Goal: Task Accomplishment & Management: Complete application form

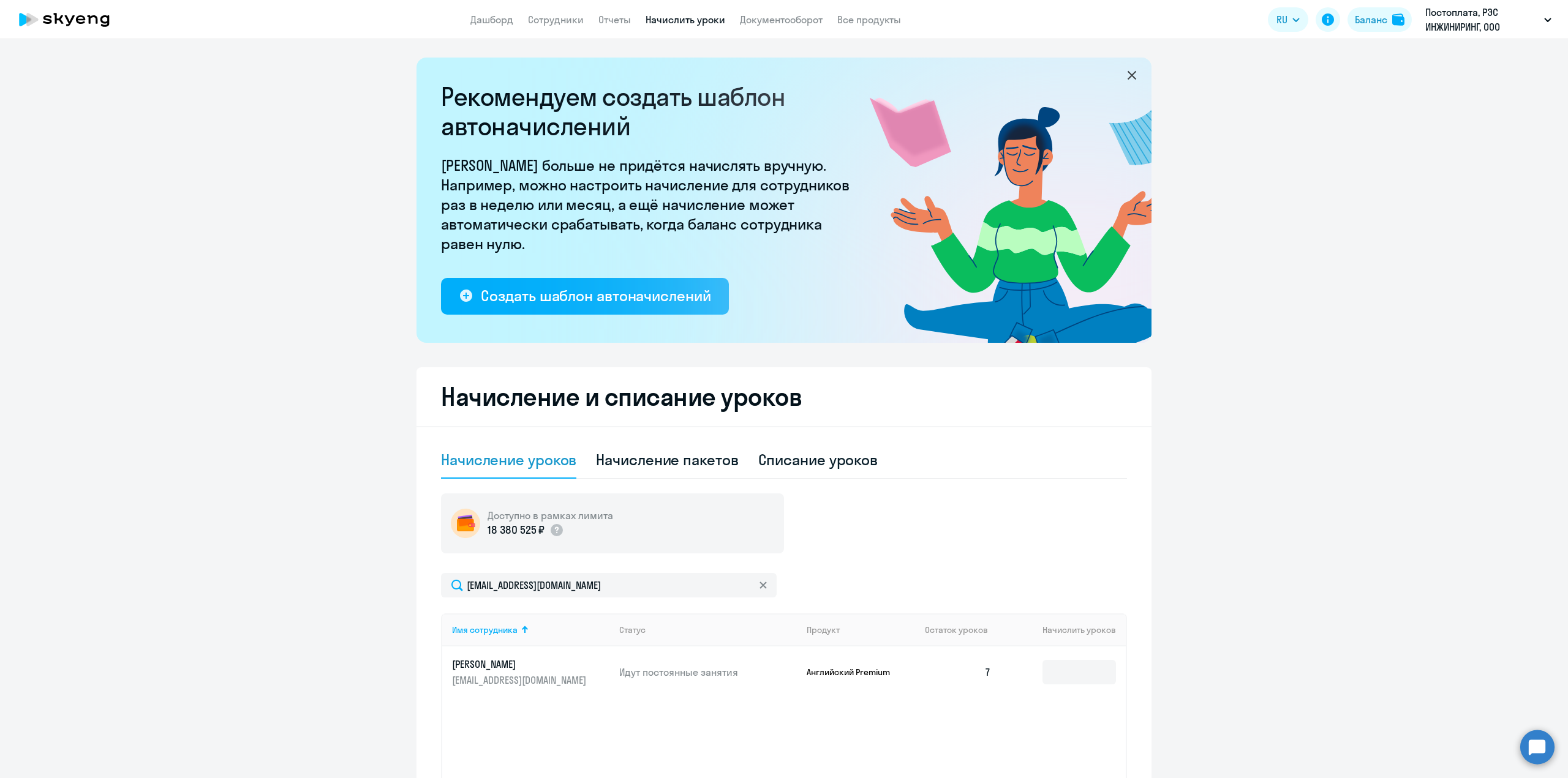
select select "10"
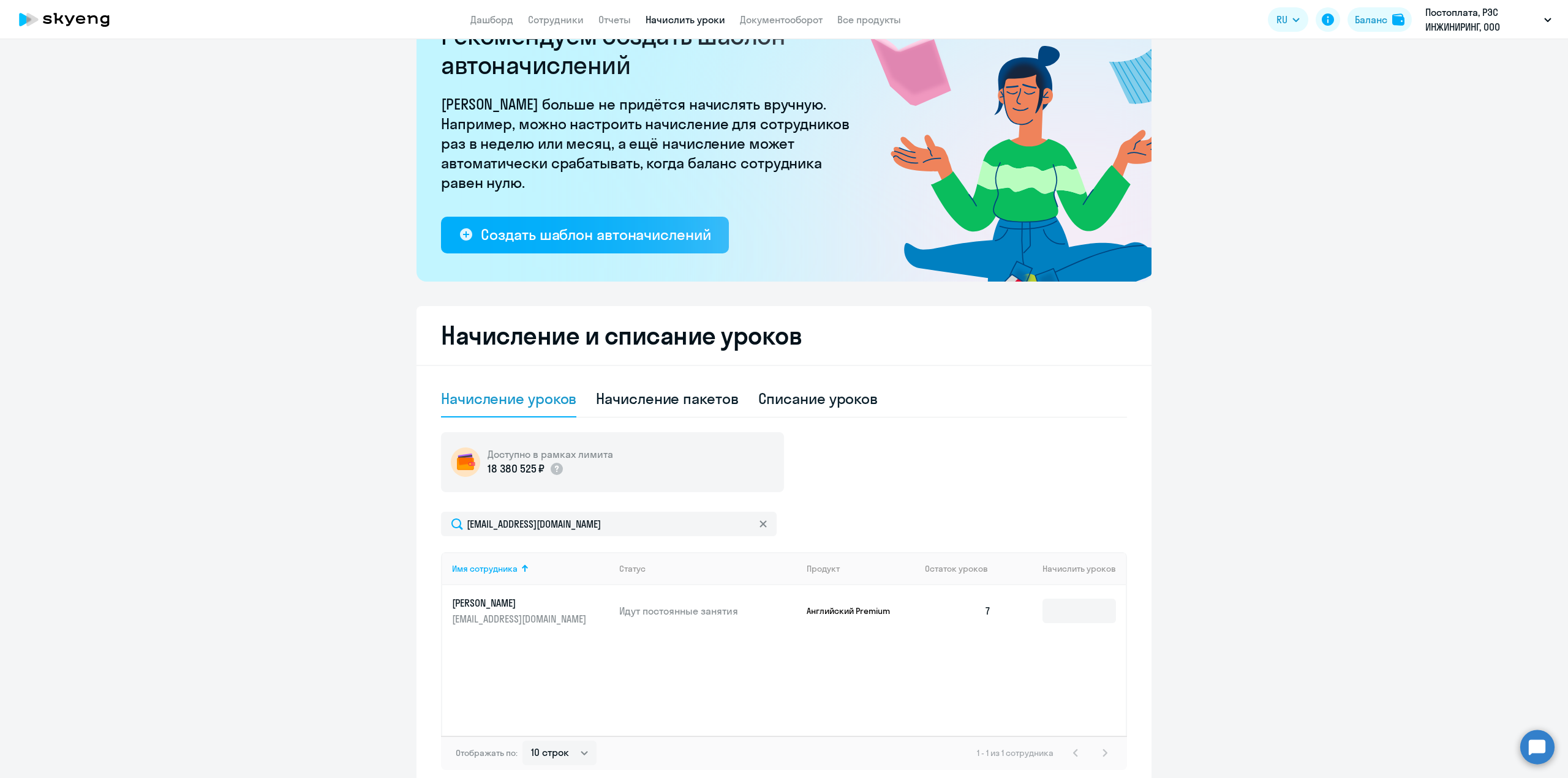
click at [759, 524] on icon at bounding box center [762, 524] width 7 height 7
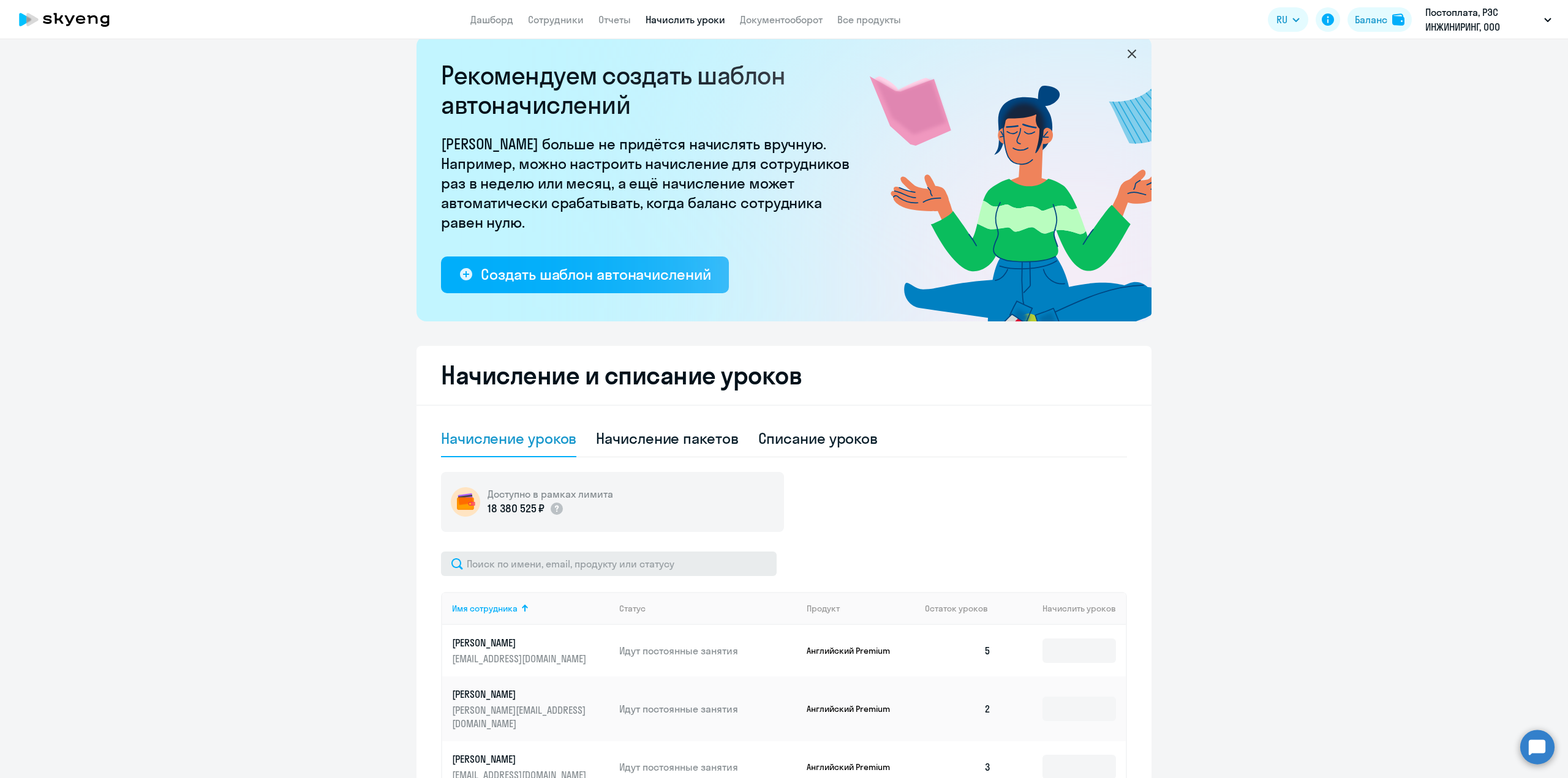
scroll to position [0, 0]
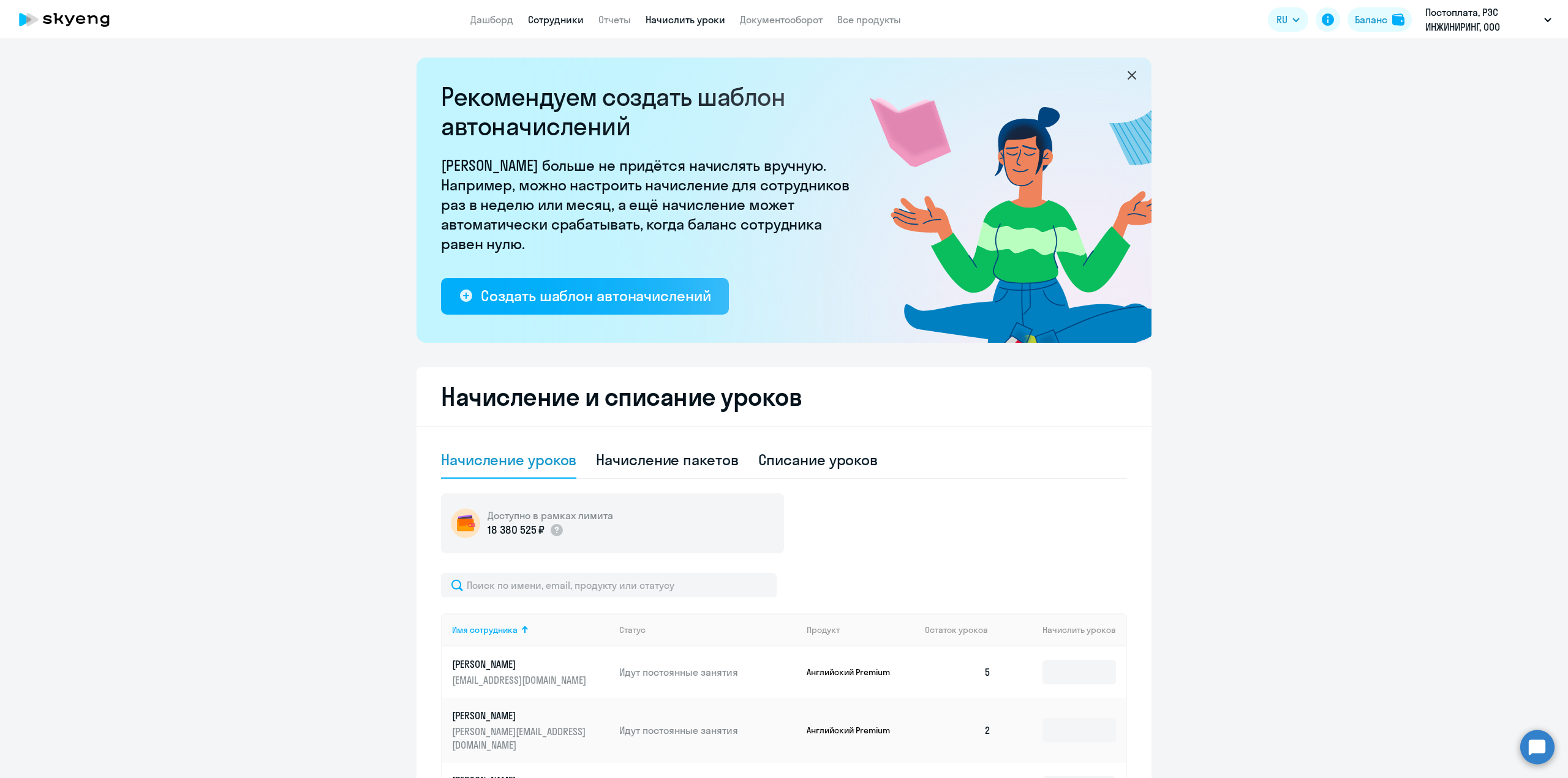
click at [546, 22] on link "Сотрудники" at bounding box center [556, 19] width 56 height 12
select select "30"
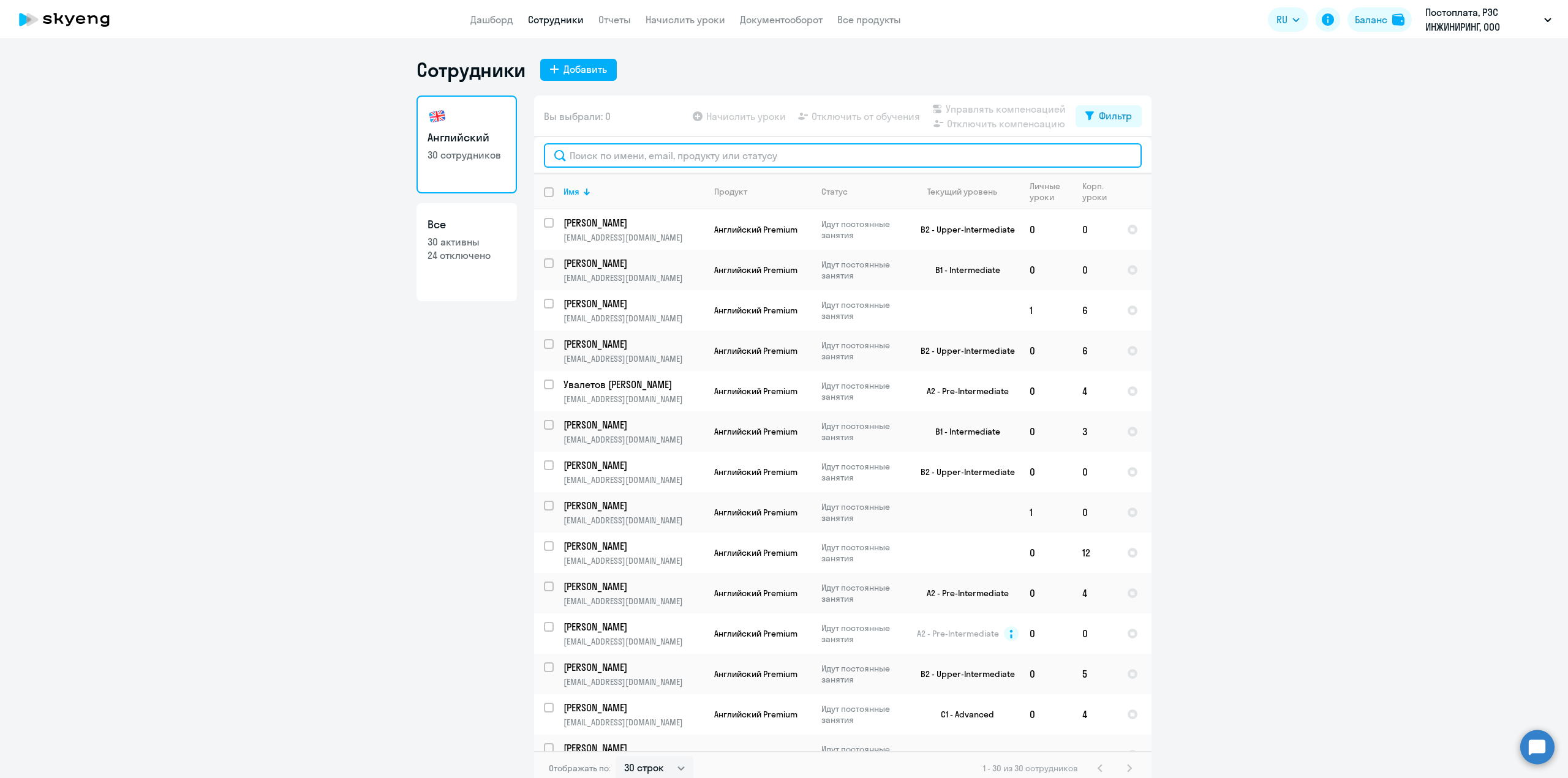
click at [633, 159] on input "text" at bounding box center [843, 155] width 598 height 24
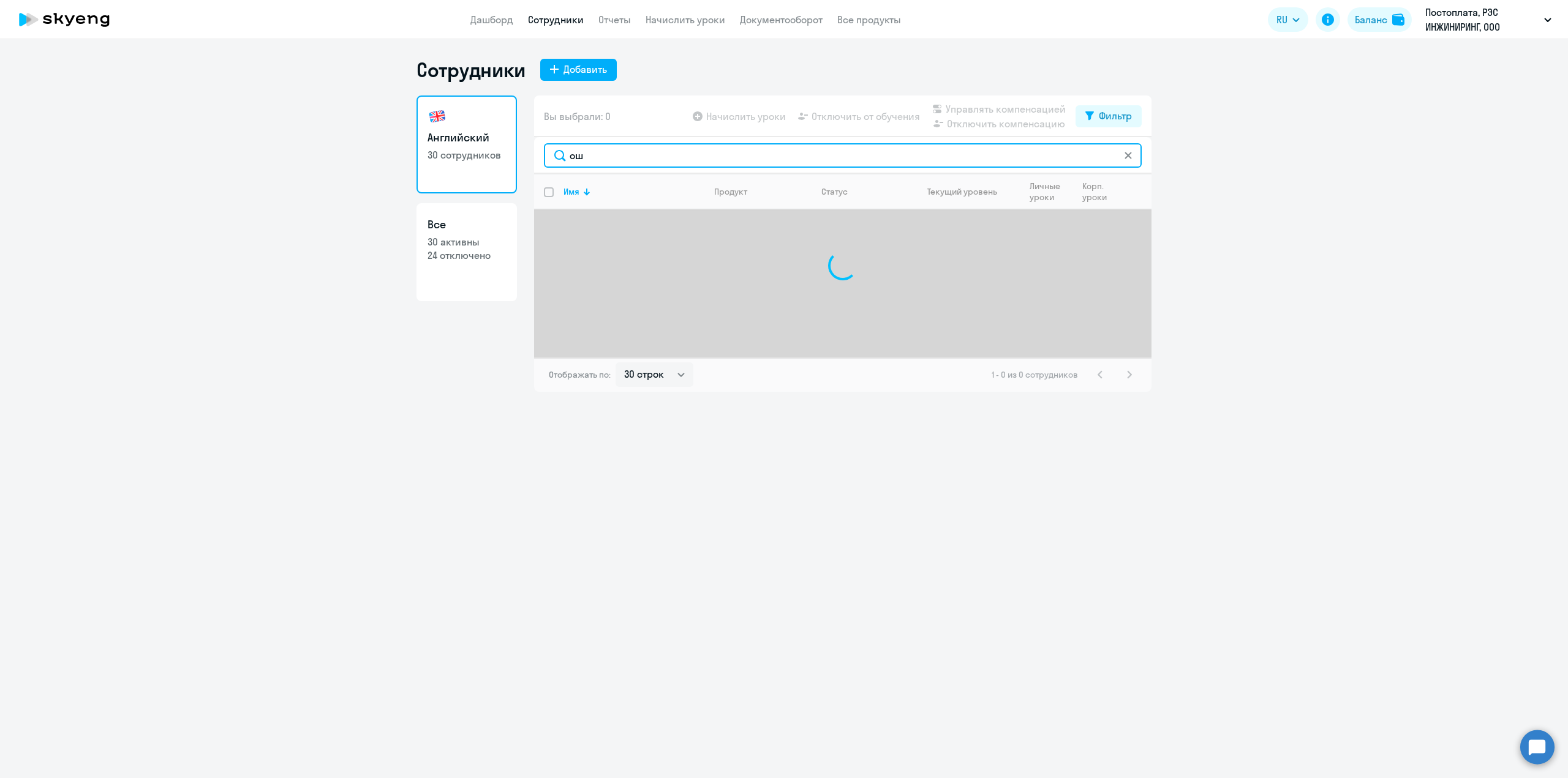
type input "о"
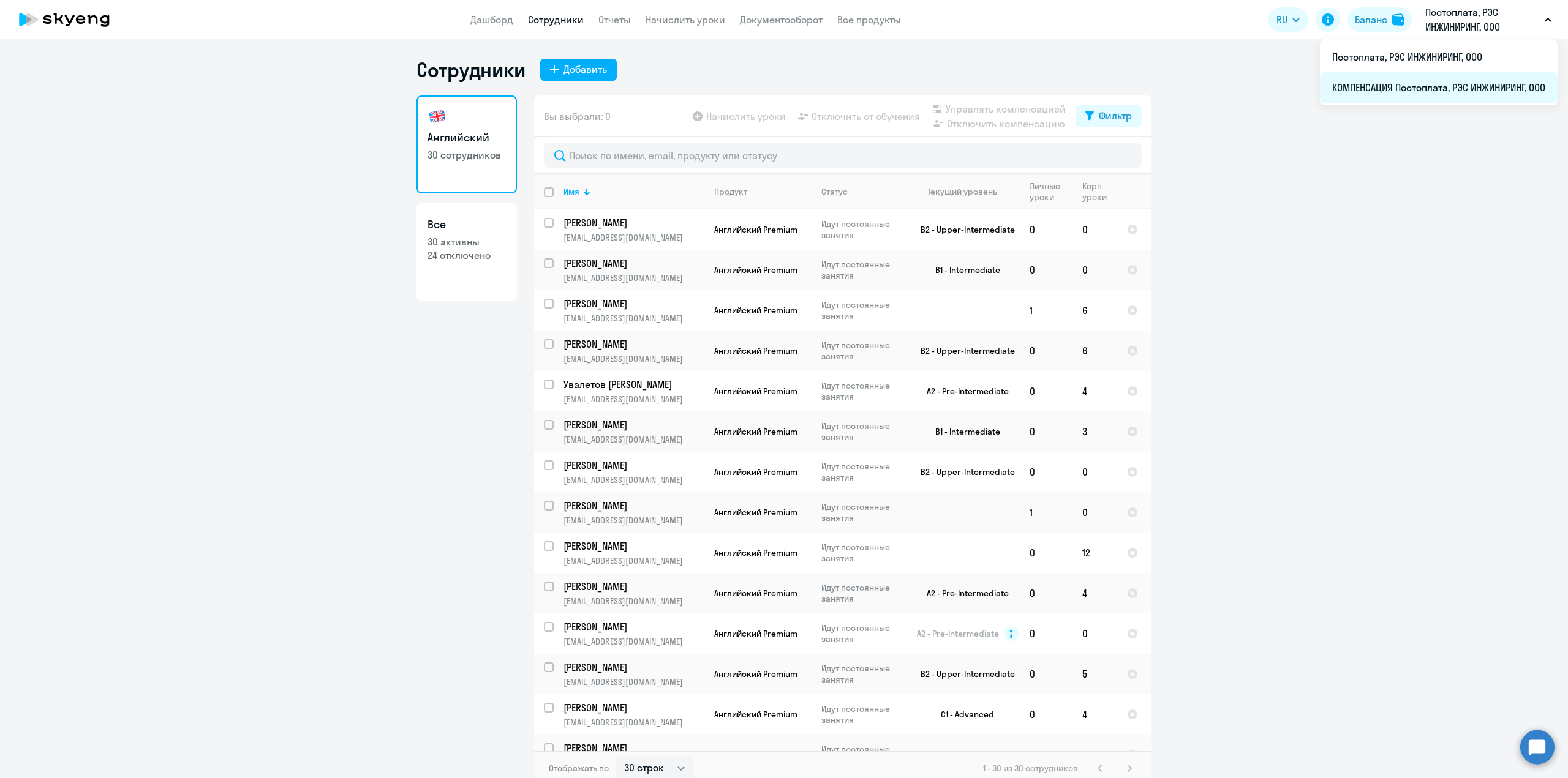
click at [1365, 89] on li "КОМПЕНСАЦИЯ Постоплата, РЭС ИНЖИНИРИНГ, ООО" at bounding box center [1438, 87] width 238 height 31
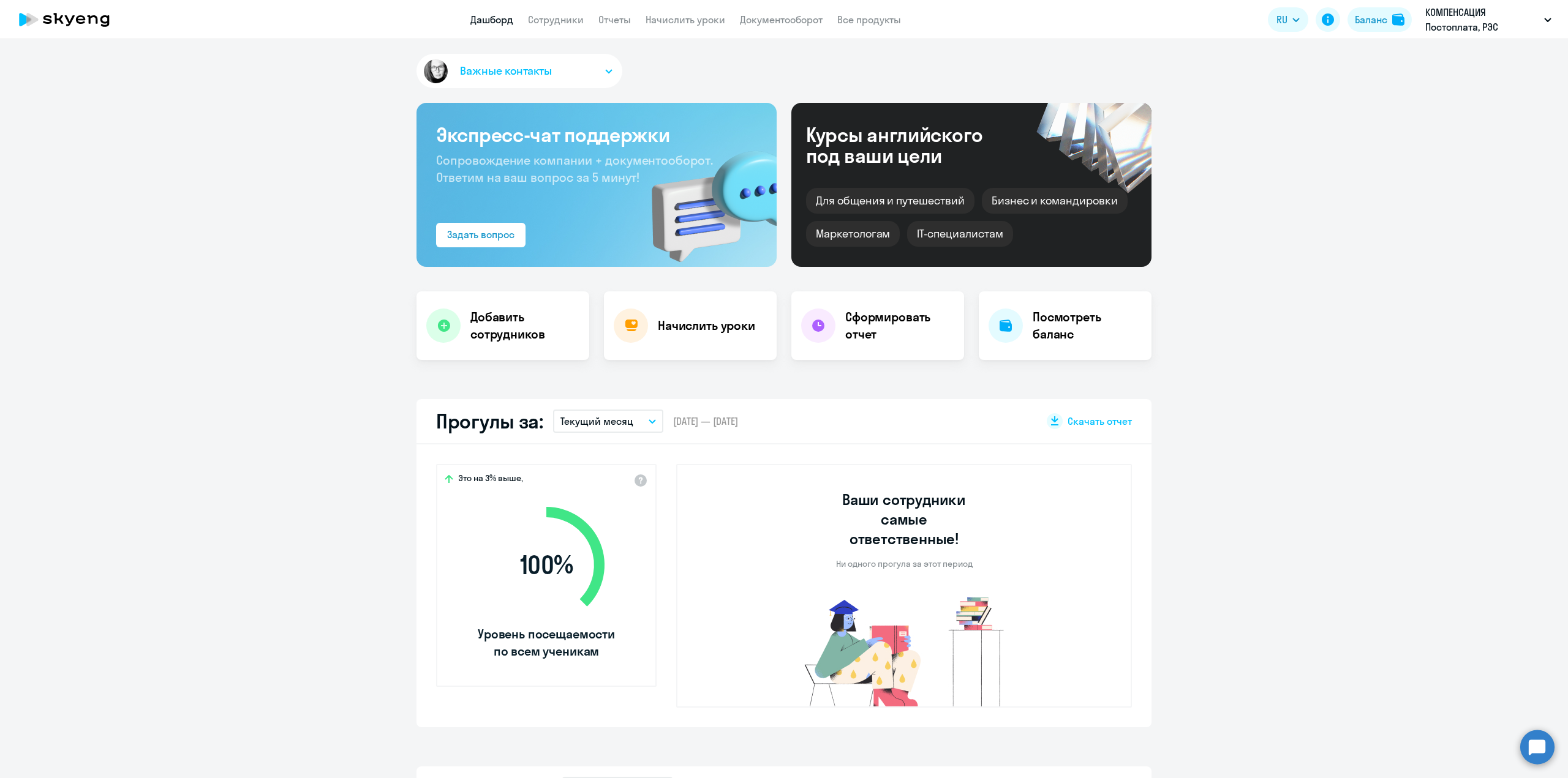
select select "30"
drag, startPoint x: 553, startPoint y: 20, endPoint x: 563, endPoint y: 32, distance: 15.6
click at [553, 20] on link "Сотрудники" at bounding box center [556, 19] width 56 height 12
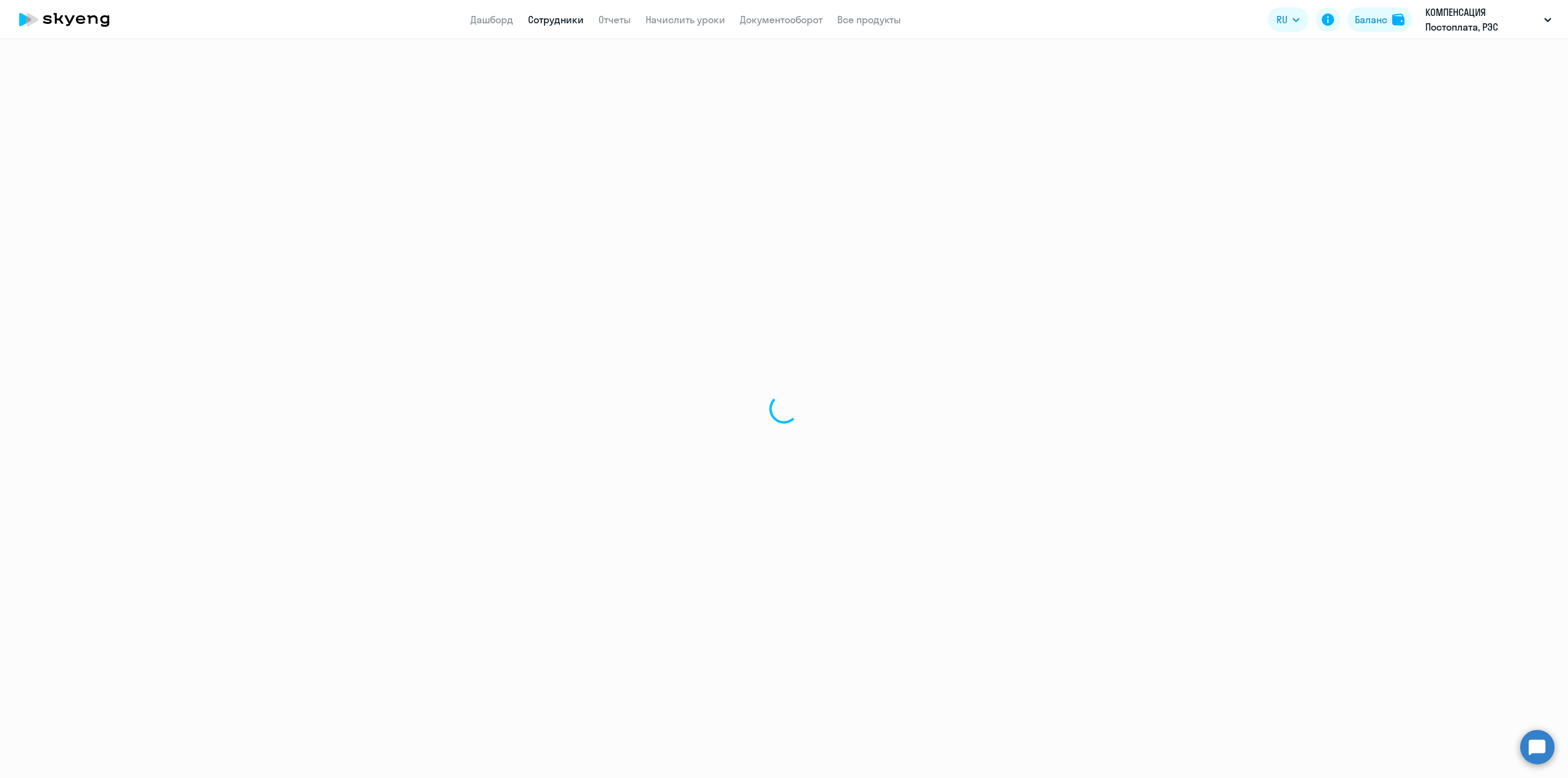
select select "30"
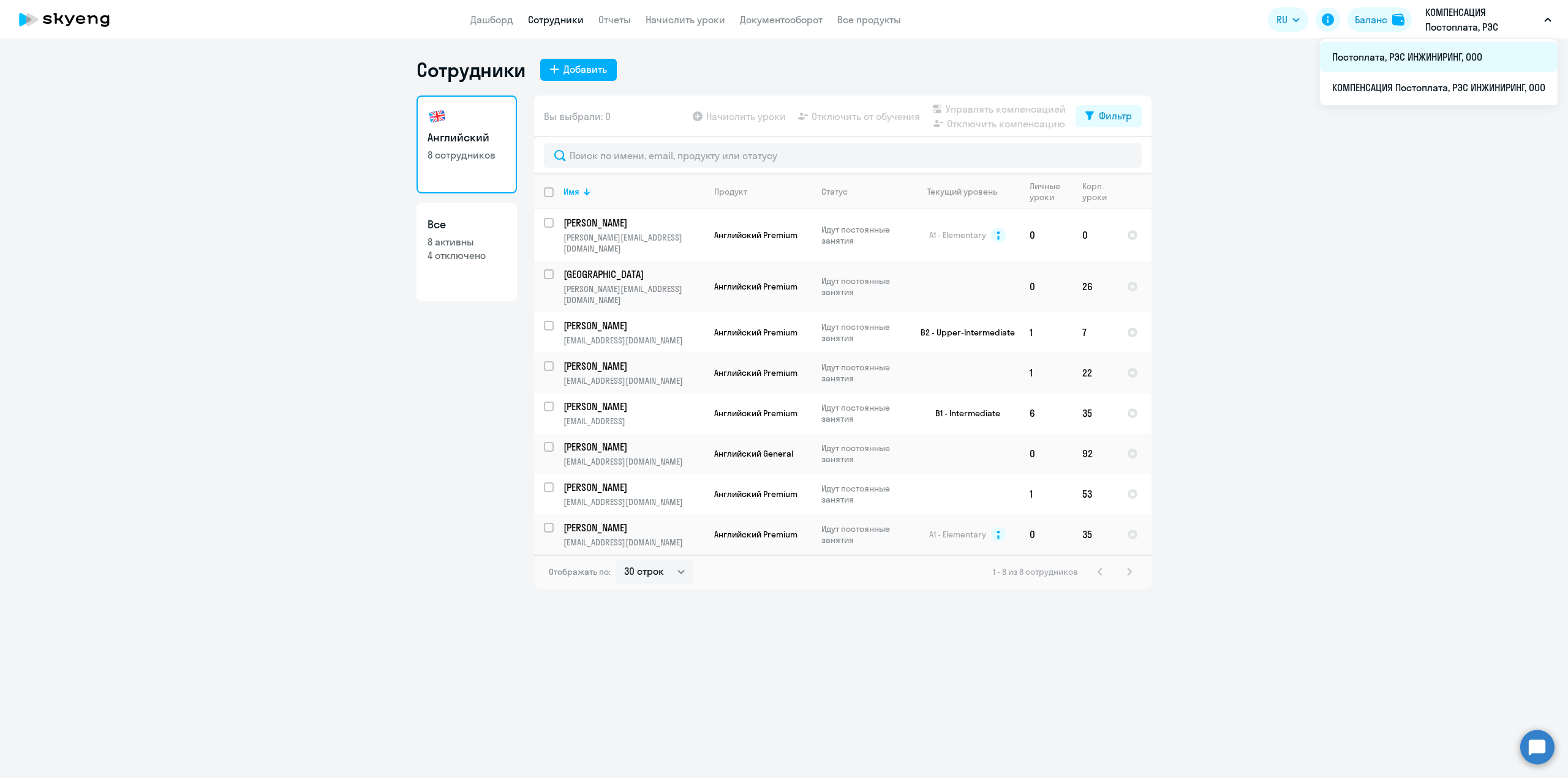
click at [1350, 55] on li "Постоплата, РЭС ИНЖИНИРИНГ, ООО" at bounding box center [1438, 56] width 238 height 31
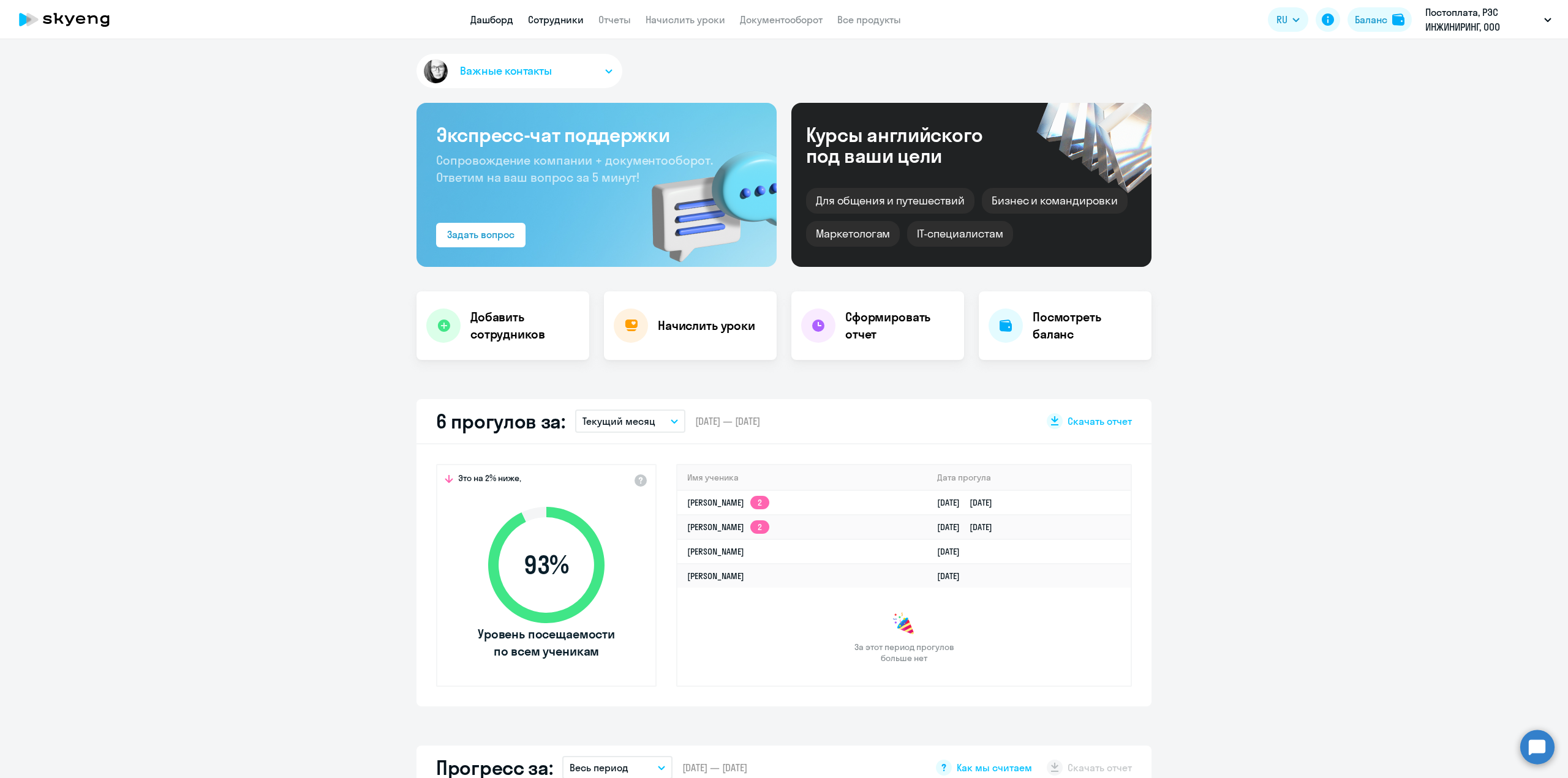
click at [556, 19] on link "Сотрудники" at bounding box center [556, 19] width 56 height 12
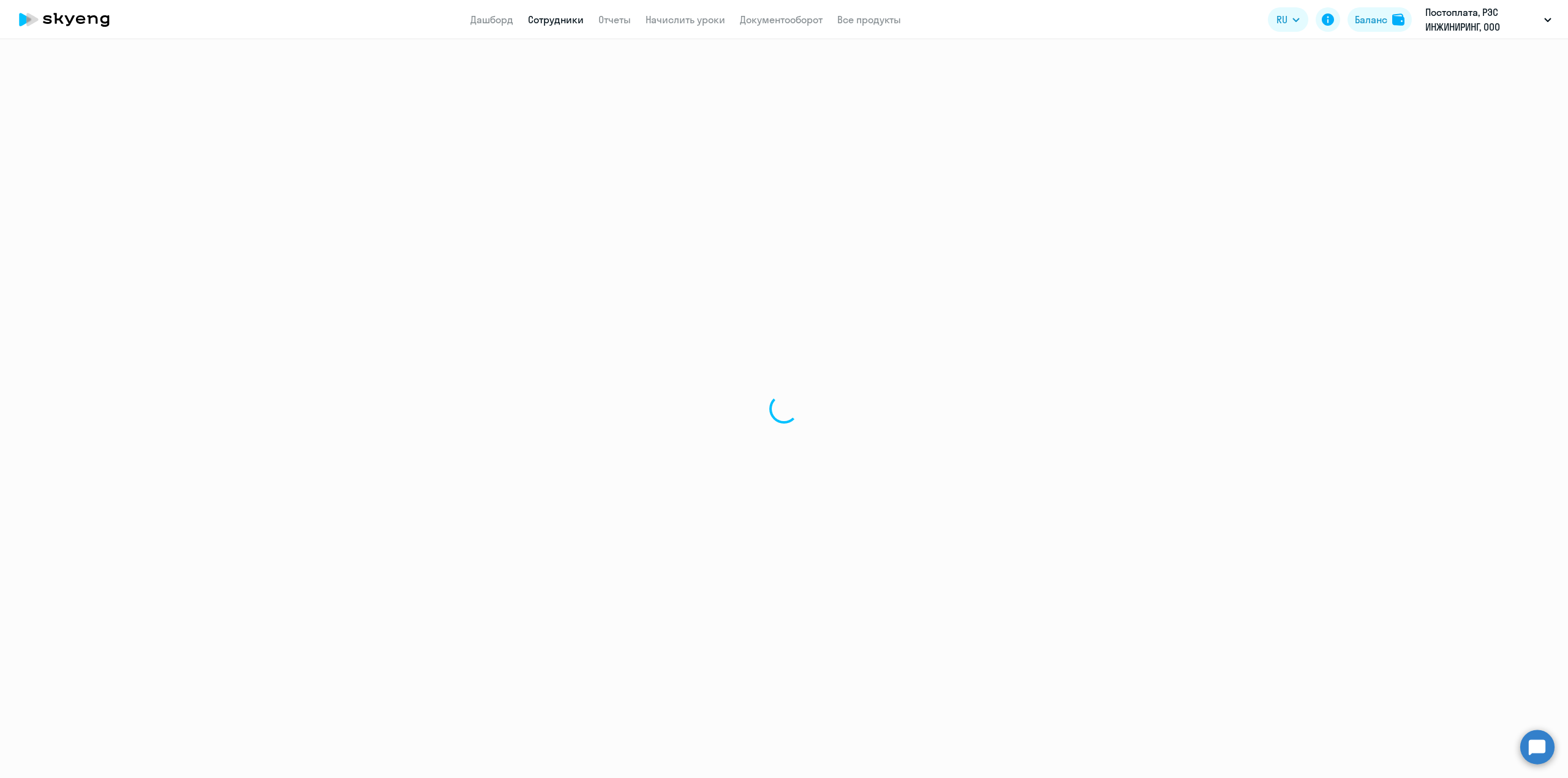
select select "30"
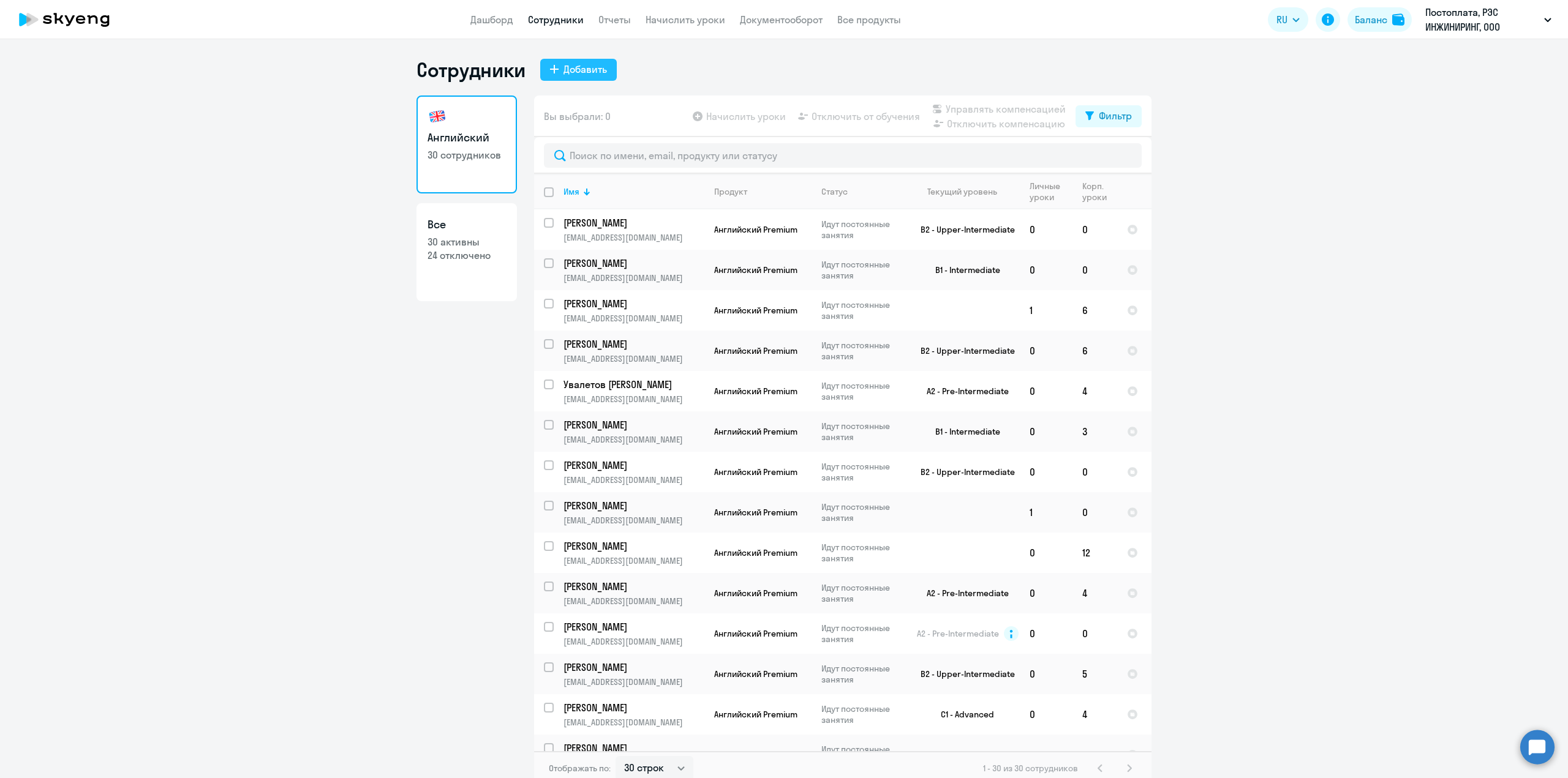
click at [569, 73] on div "Добавить" at bounding box center [585, 69] width 43 height 15
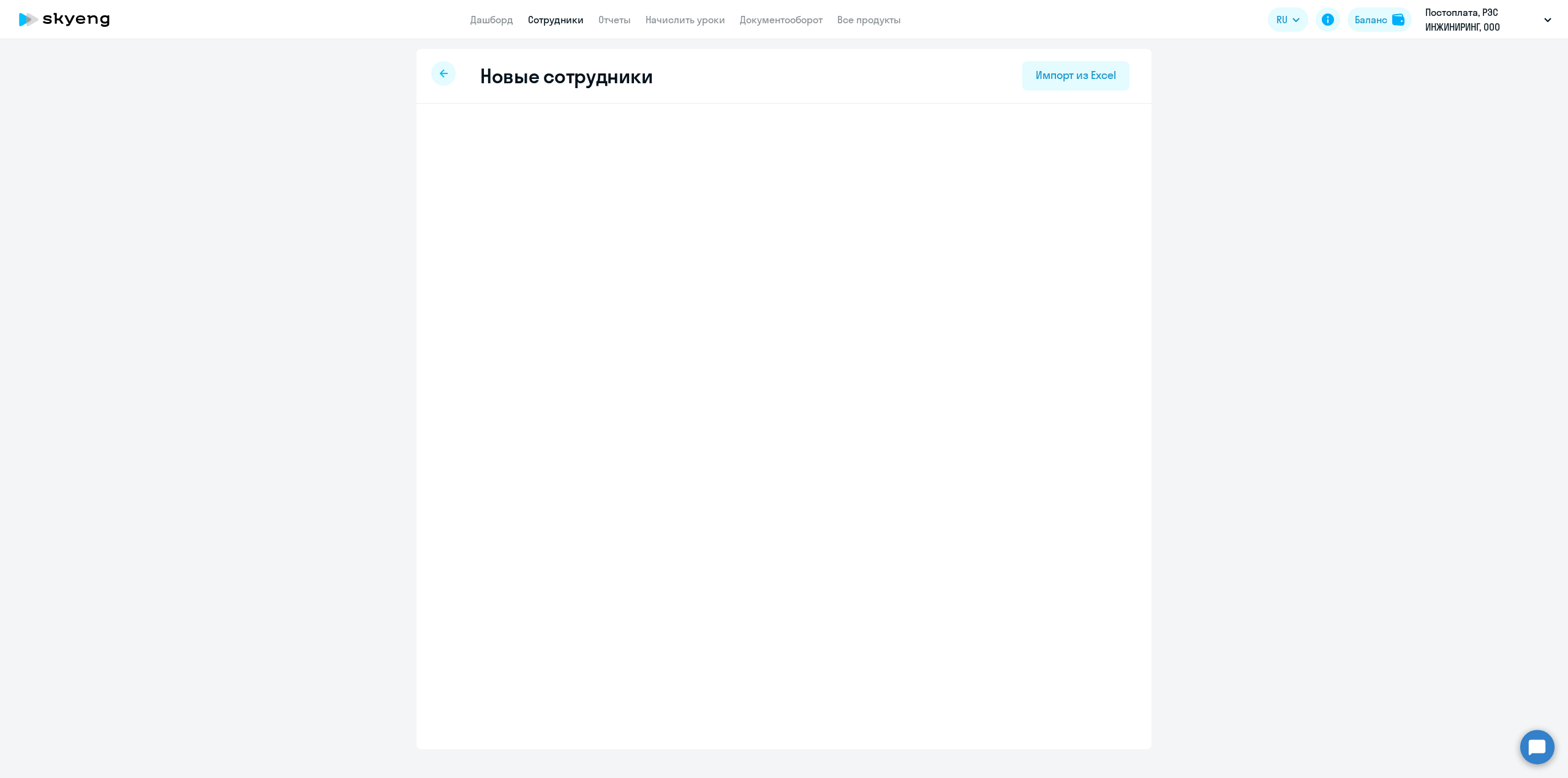
select select "english_adult_not_native_speaker_premium"
select select "3"
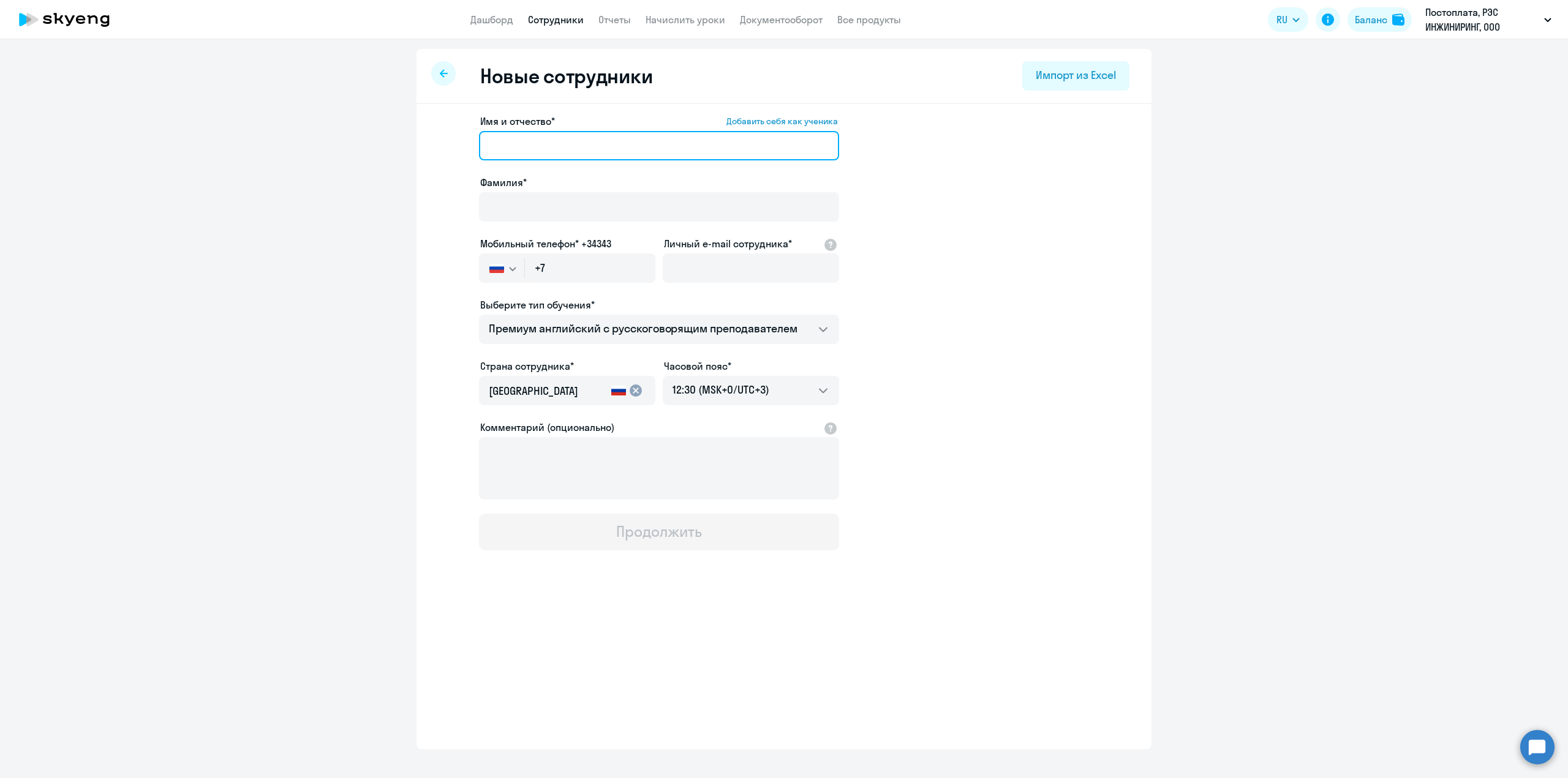
click at [576, 144] on input "Имя и отчество* Добавить себя как ученика" at bounding box center [659, 145] width 360 height 29
type input "[PERSON_NAME]"
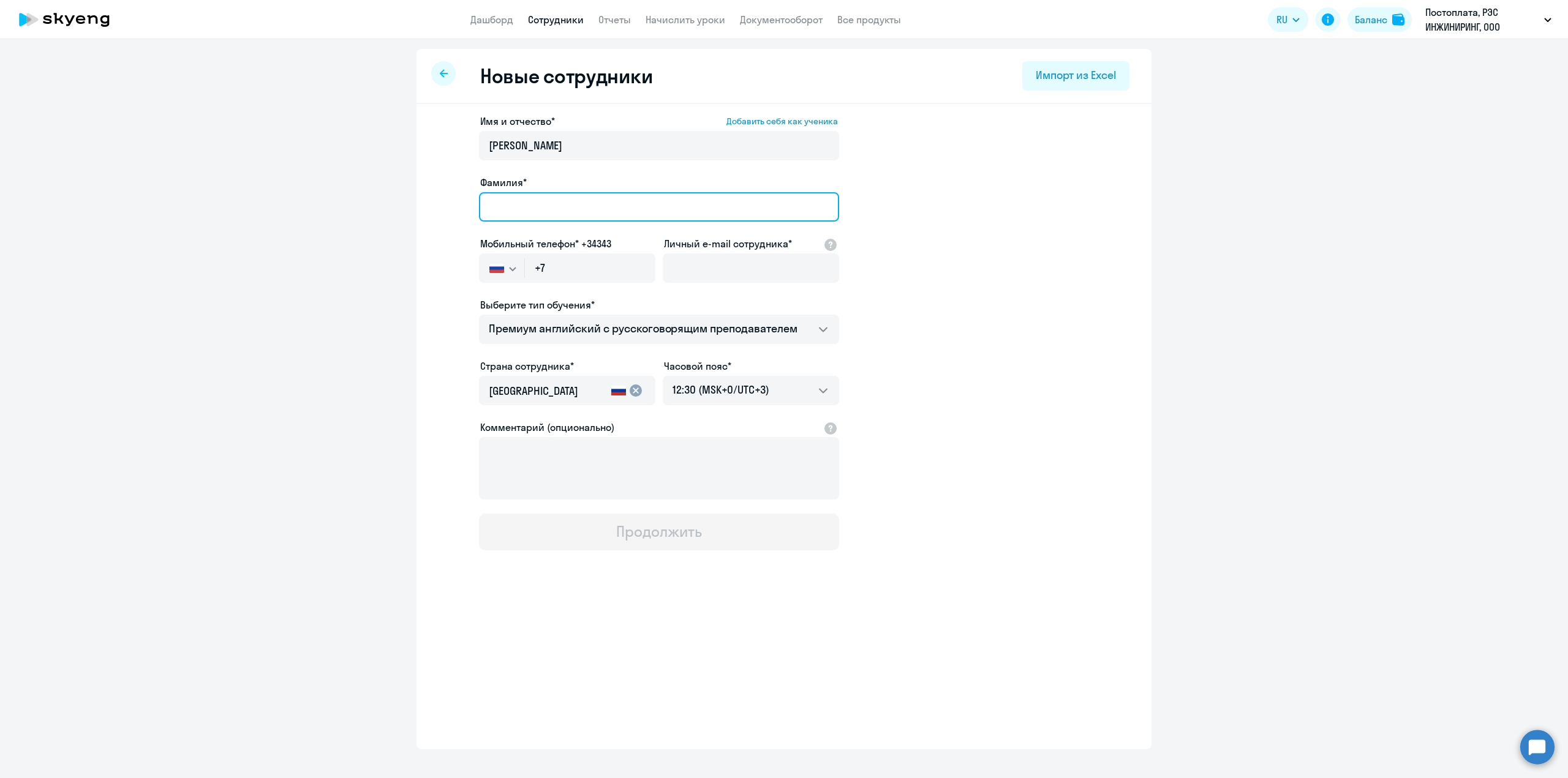
click at [523, 214] on input "Фамилия*" at bounding box center [659, 207] width 360 height 29
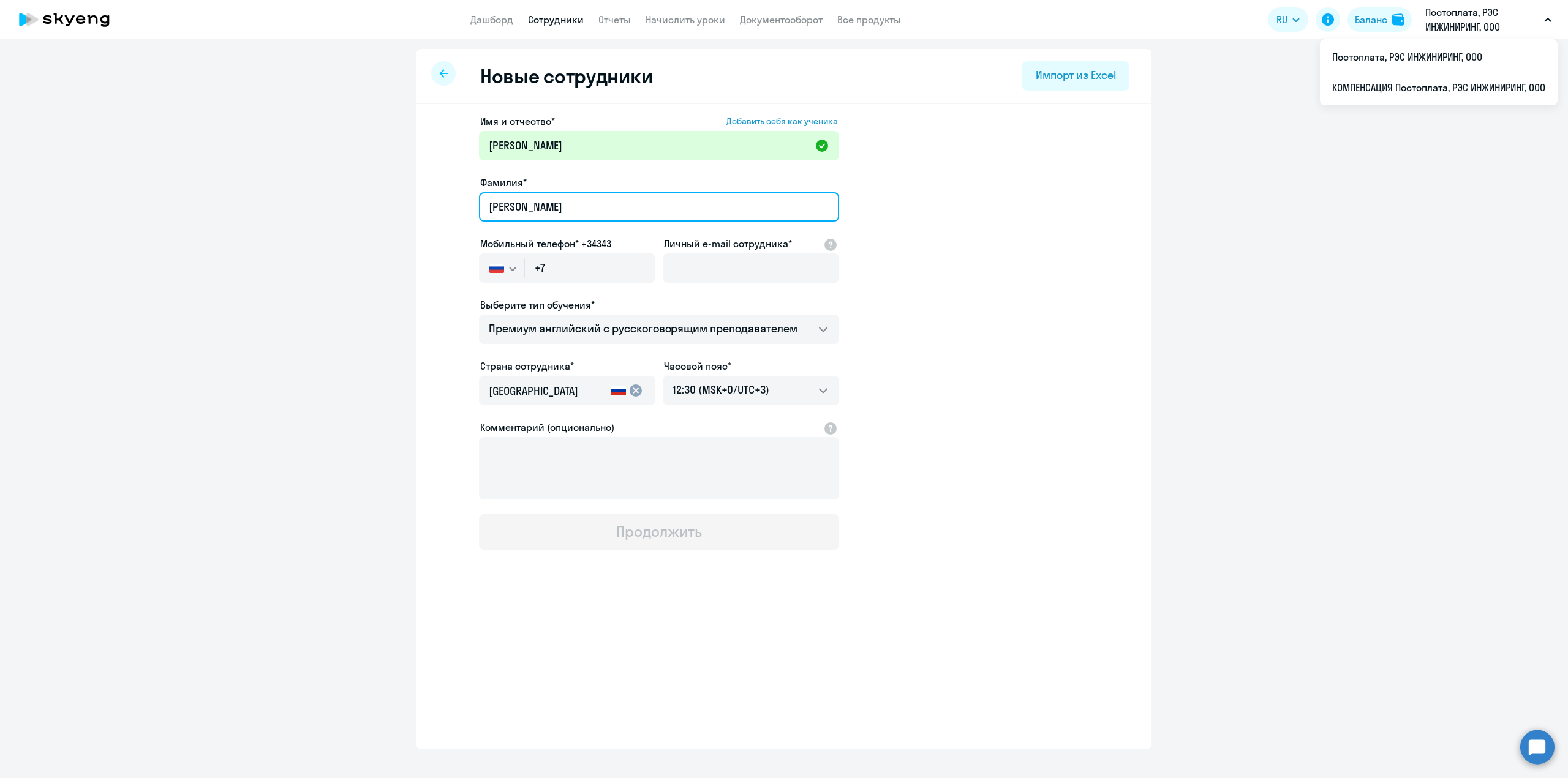
type input "[PERSON_NAME]"
click at [557, 267] on input "+7" at bounding box center [590, 267] width 130 height 29
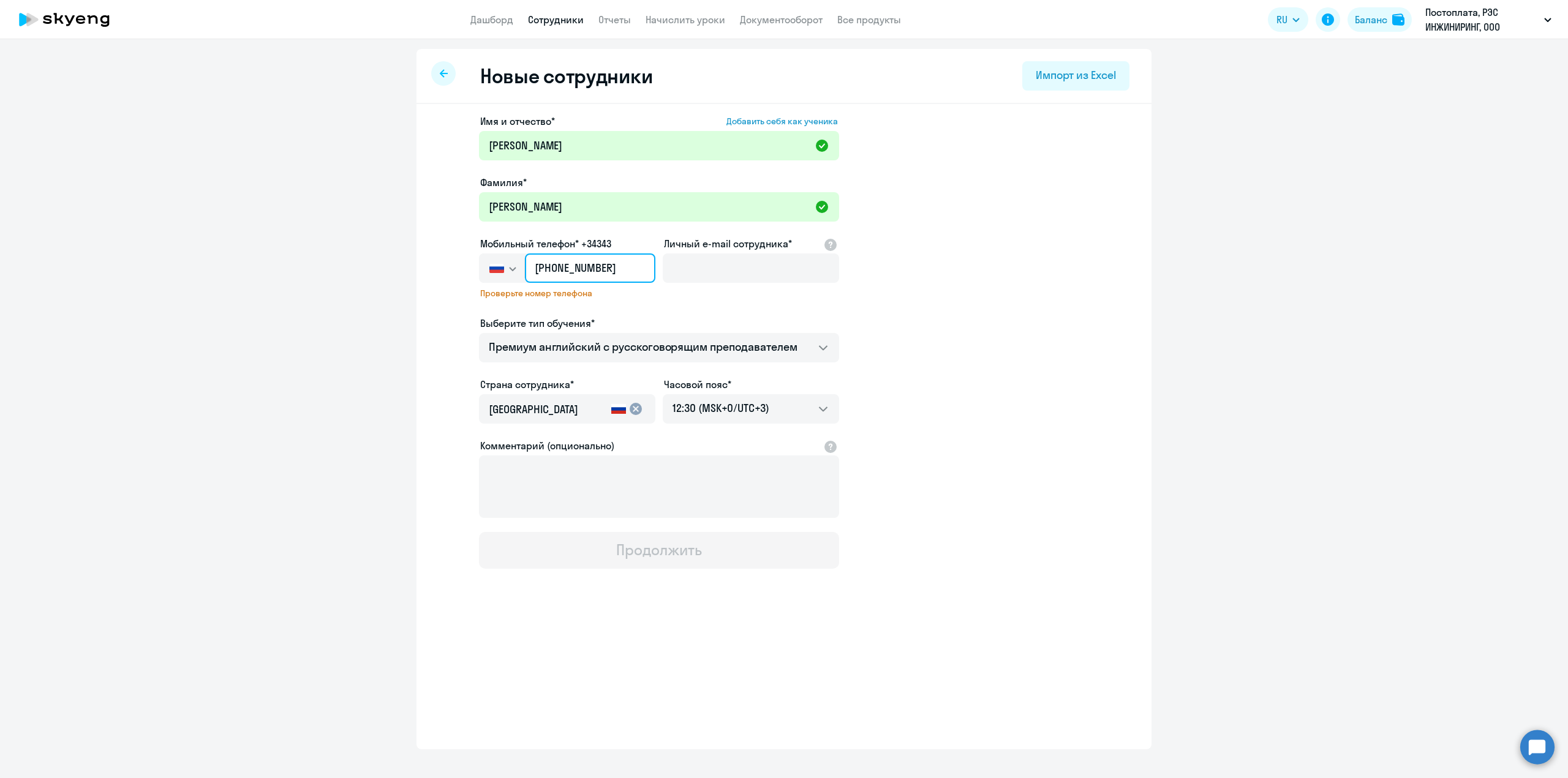
drag, startPoint x: 611, startPoint y: 267, endPoint x: 549, endPoint y: 270, distance: 62.1
click at [549, 270] on input "[PHONE_NUMBER]" at bounding box center [590, 267] width 130 height 29
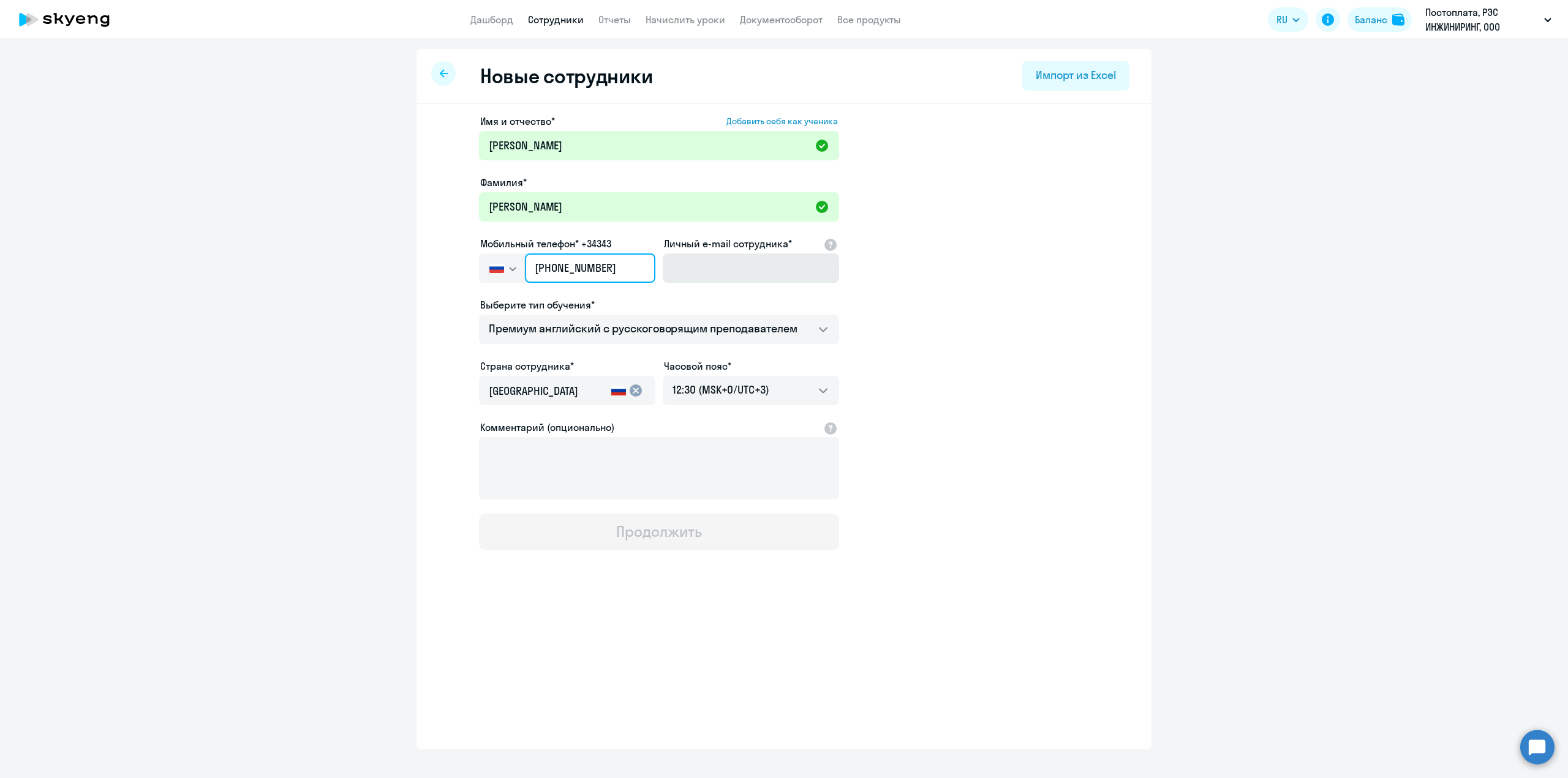
type input "[PHONE_NUMBER]"
click at [699, 271] on input "Личный e-mail сотрудника*" at bounding box center [751, 267] width 176 height 29
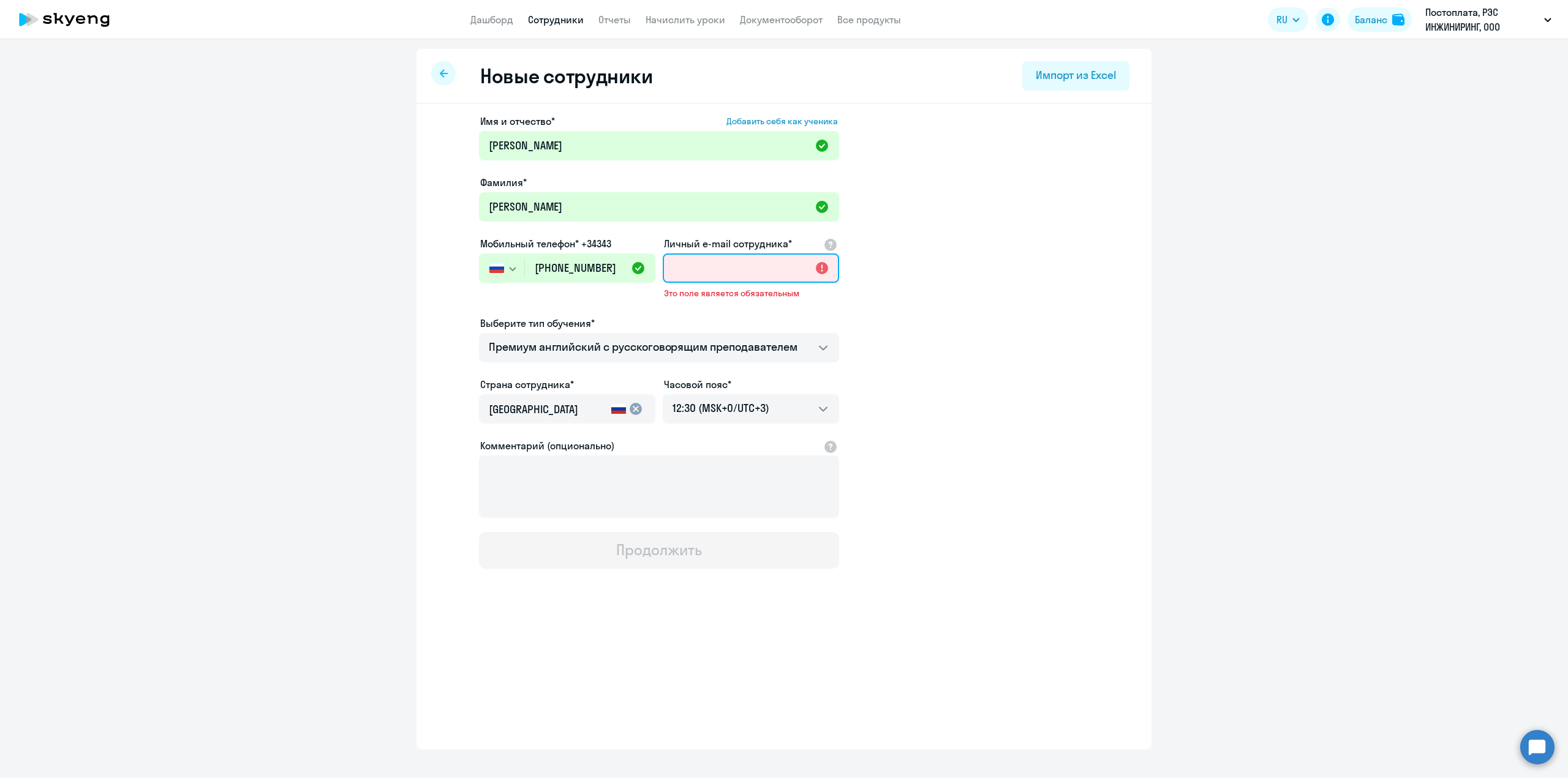
click at [693, 272] on input "Личный e-mail сотрудника*" at bounding box center [751, 267] width 176 height 29
paste input "[EMAIL_ADDRESS][DOMAIN_NAME]"
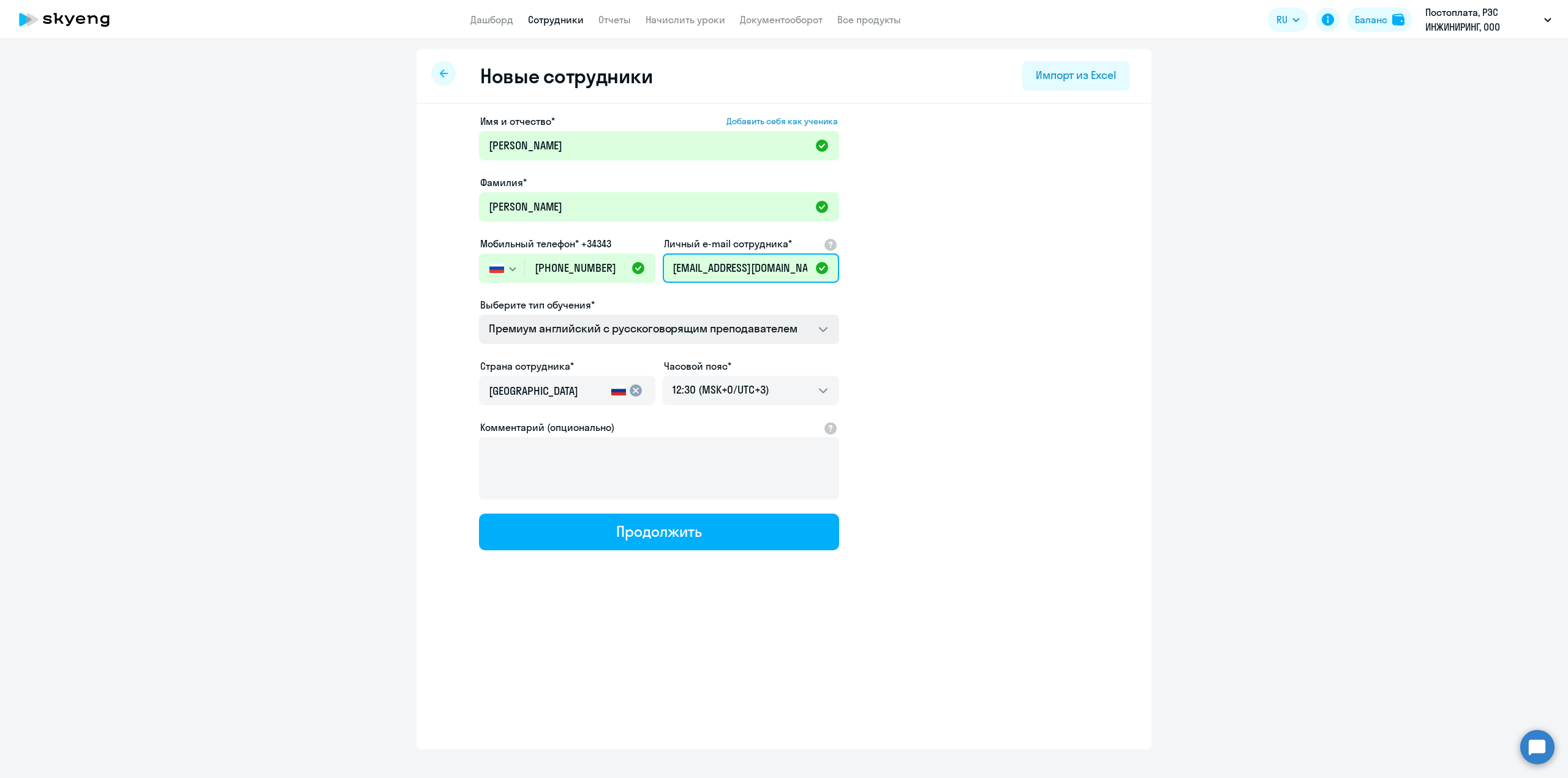
type input "[EMAIL_ADDRESS][DOMAIN_NAME]"
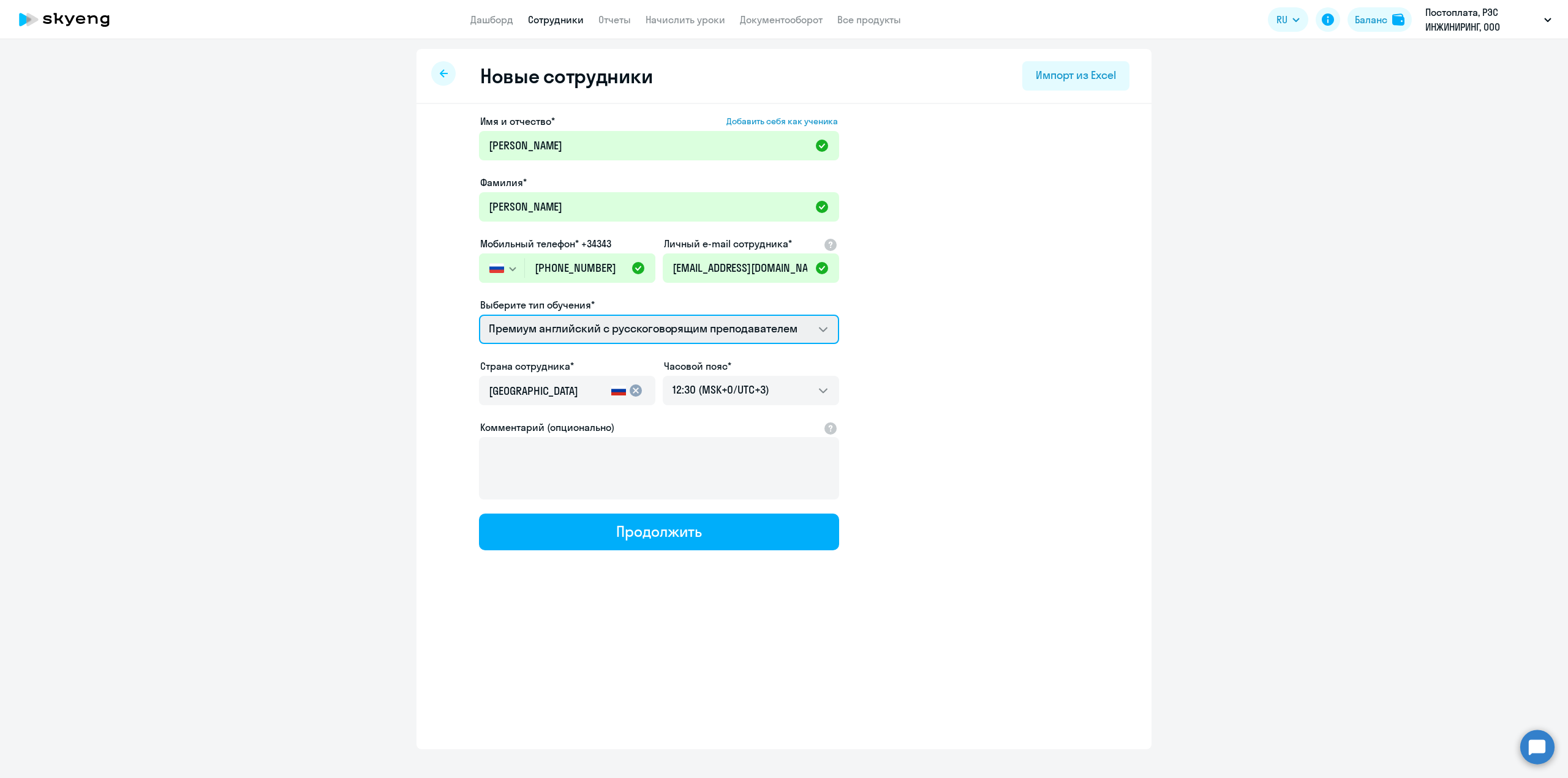
click at [829, 330] on select "Премиум английский с русскоговорящим преподавателем" at bounding box center [659, 329] width 360 height 29
click at [479, 315] on select "Премиум английский с русскоговорящим преподавателем" at bounding box center [659, 329] width 360 height 29
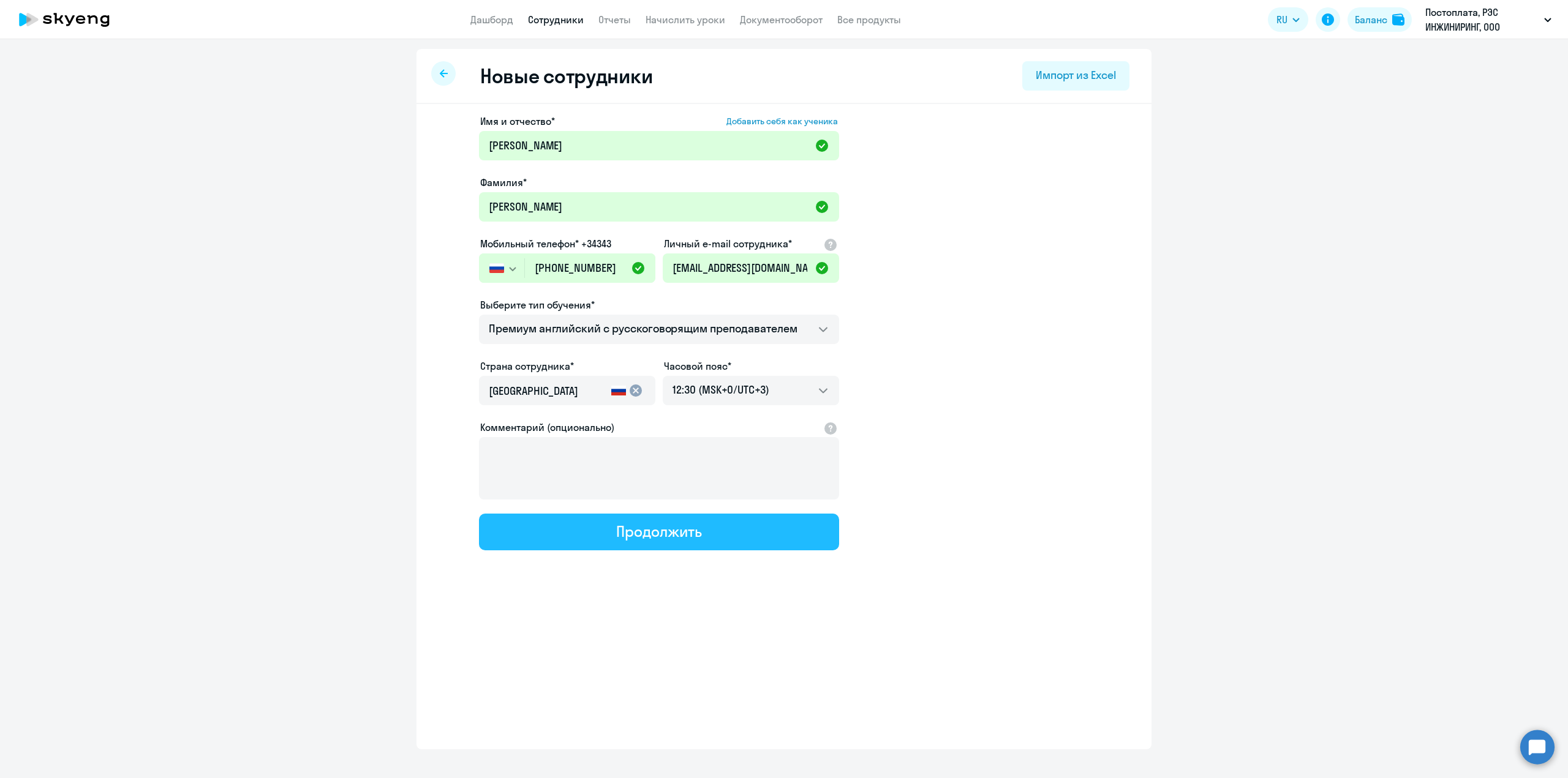
click at [669, 538] on div "Продолжить" at bounding box center [659, 531] width 85 height 20
select select "english_adult_not_native_speaker_premium"
select select "3"
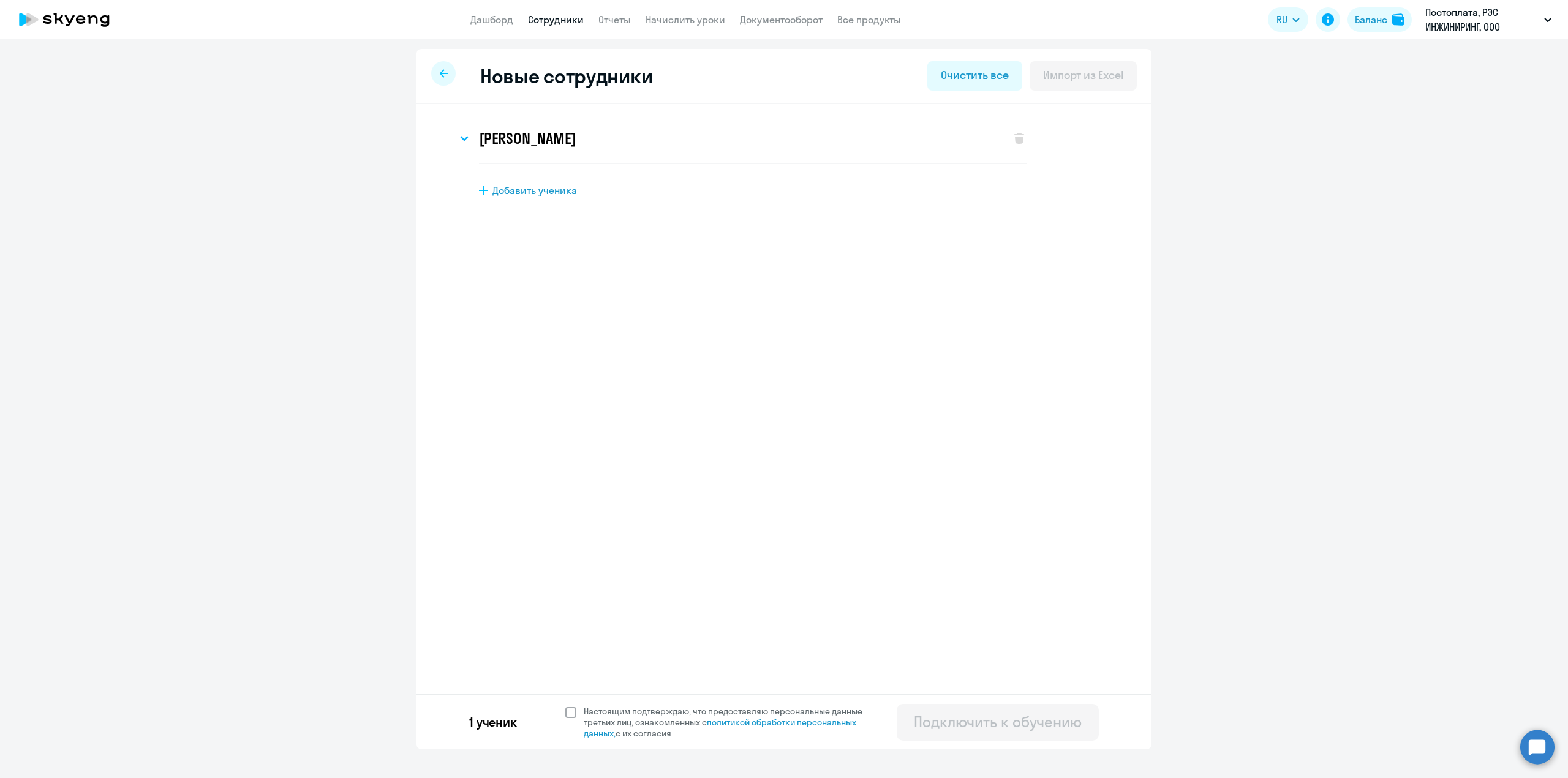
click at [573, 714] on span at bounding box center [571, 712] width 11 height 11
click at [566, 706] on input "Настоящим подтверждаю, что предоставляю персональные данные третьих лиц, ознако…" at bounding box center [565, 705] width 1 height 1
checkbox input "true"
click at [1027, 721] on div "Подключить к обучению" at bounding box center [997, 722] width 168 height 20
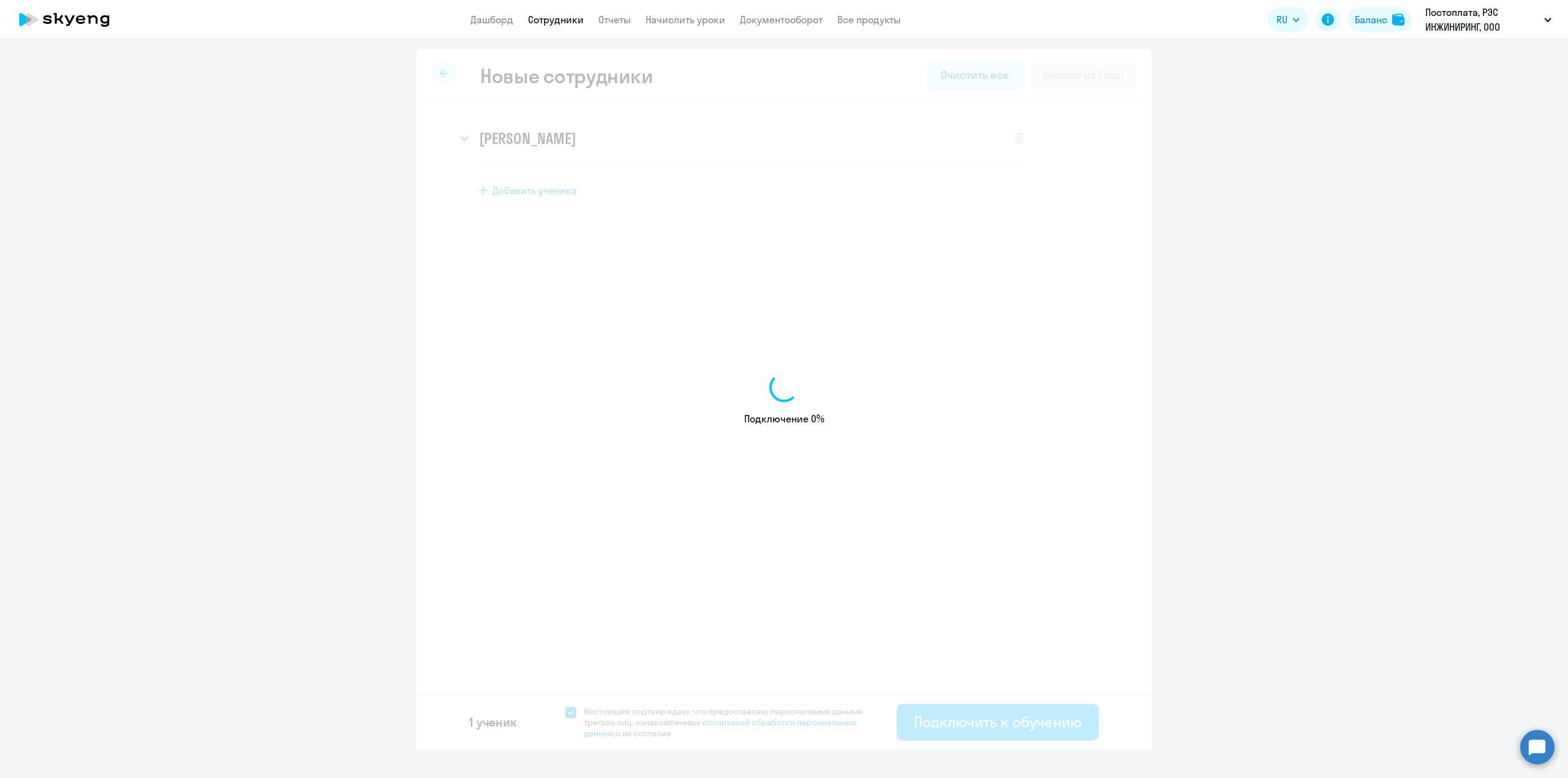
select select "english_adult_not_native_speaker_premium"
select select "3"
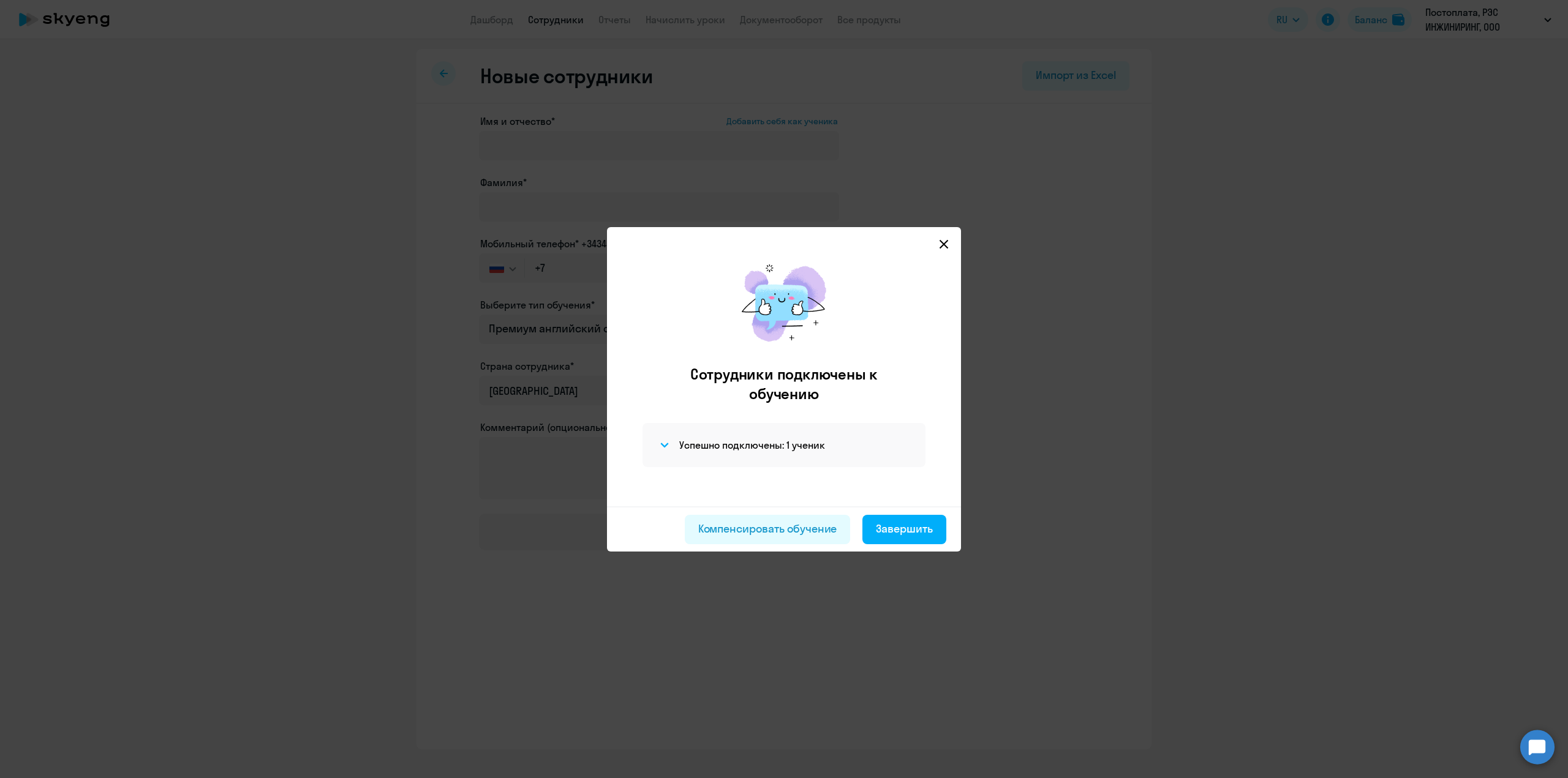
click at [941, 250] on svg-icon at bounding box center [943, 244] width 15 height 15
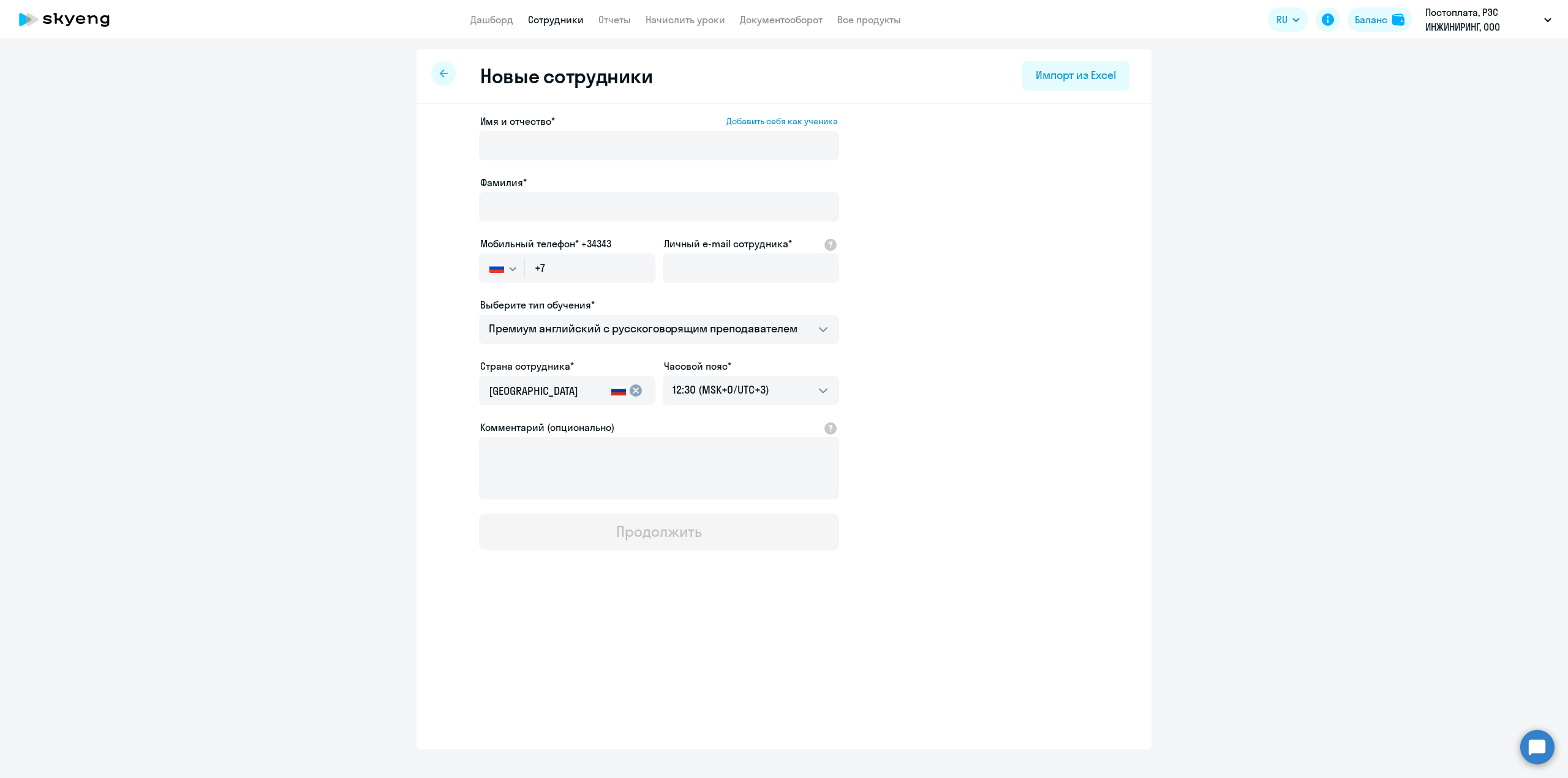
select select "30"
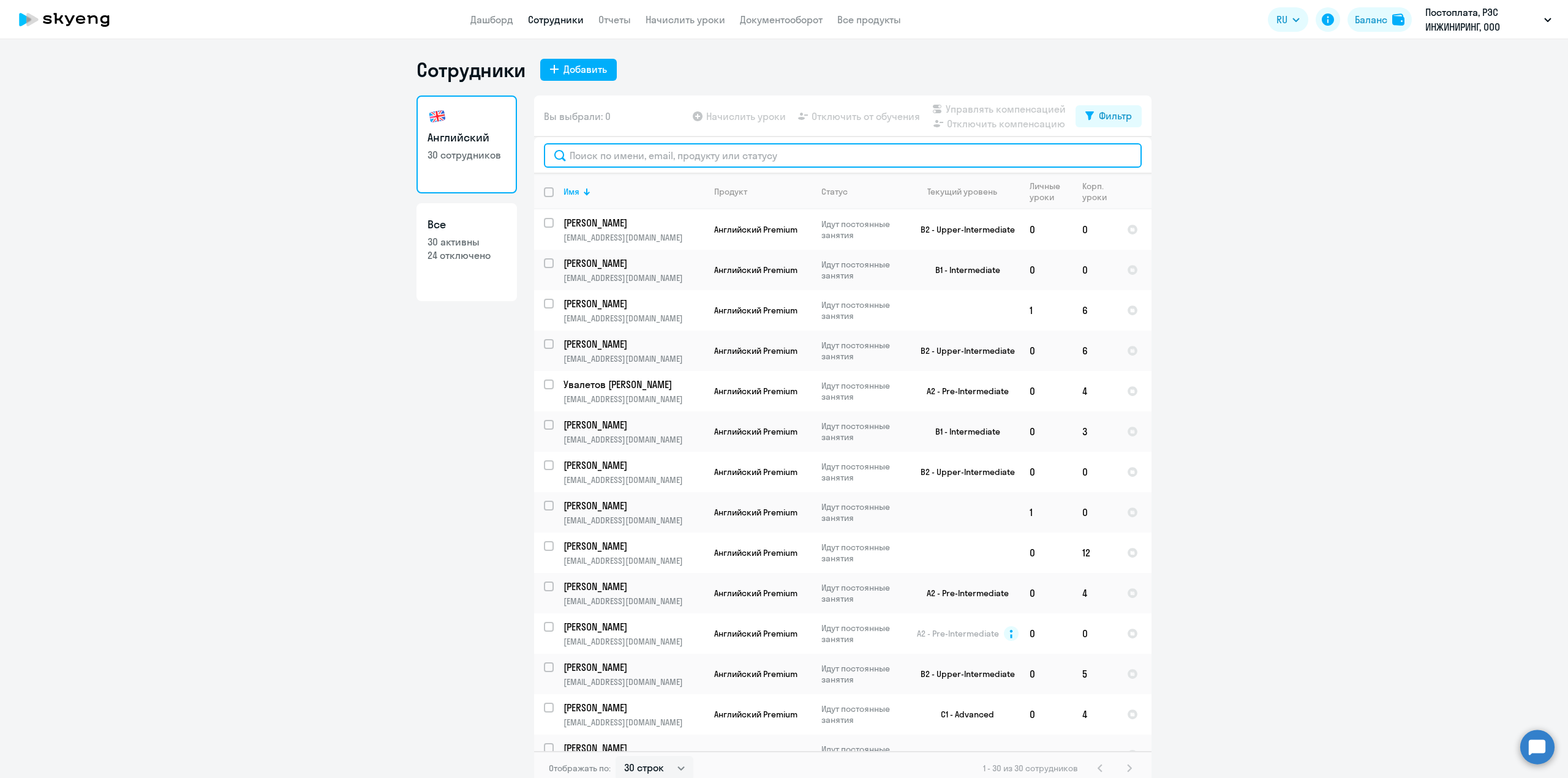
click at [602, 154] on input "text" at bounding box center [843, 155] width 598 height 24
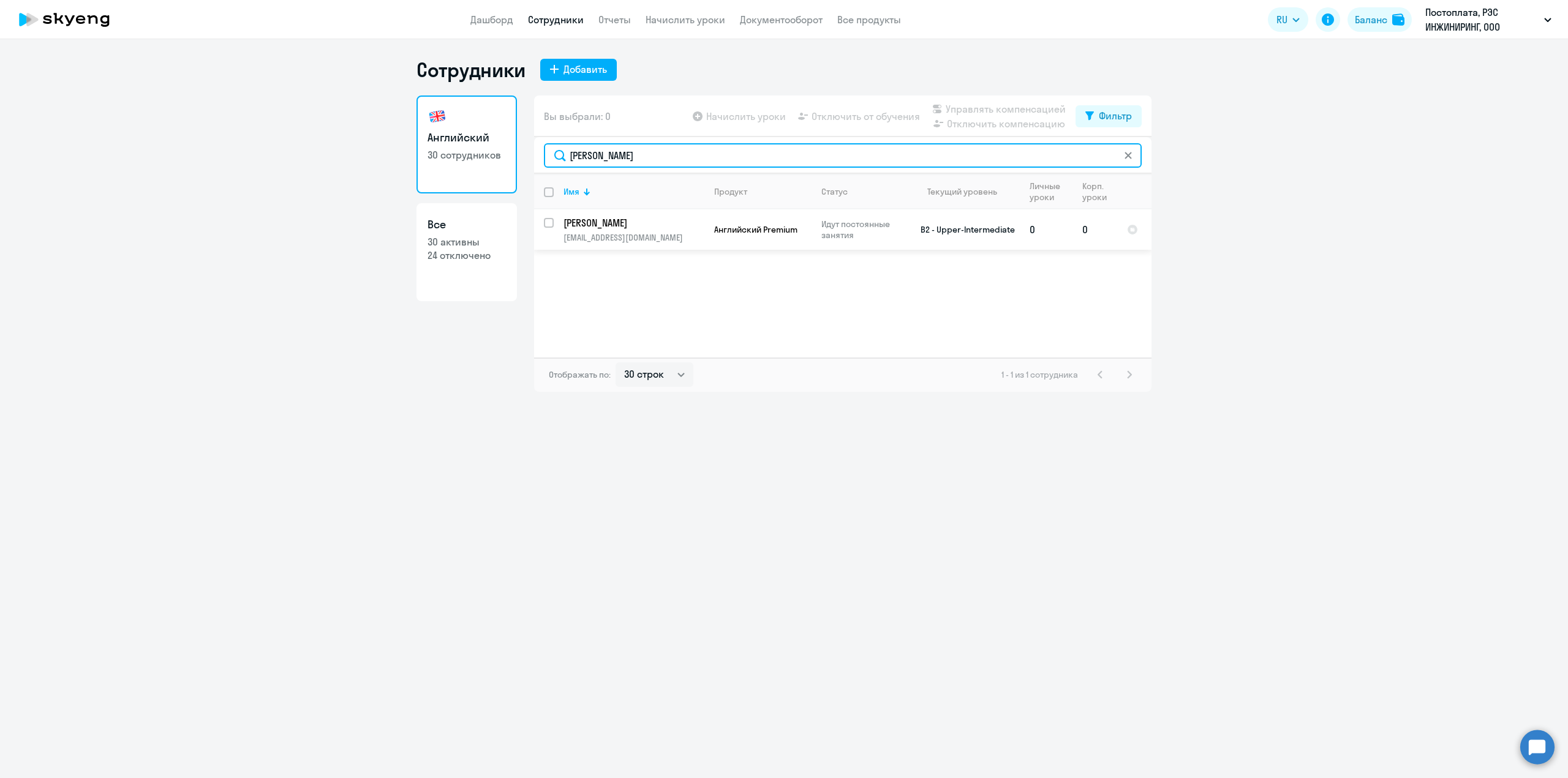
type input "[PERSON_NAME]"
click at [617, 228] on p "[PERSON_NAME]" at bounding box center [632, 223] width 139 height 13
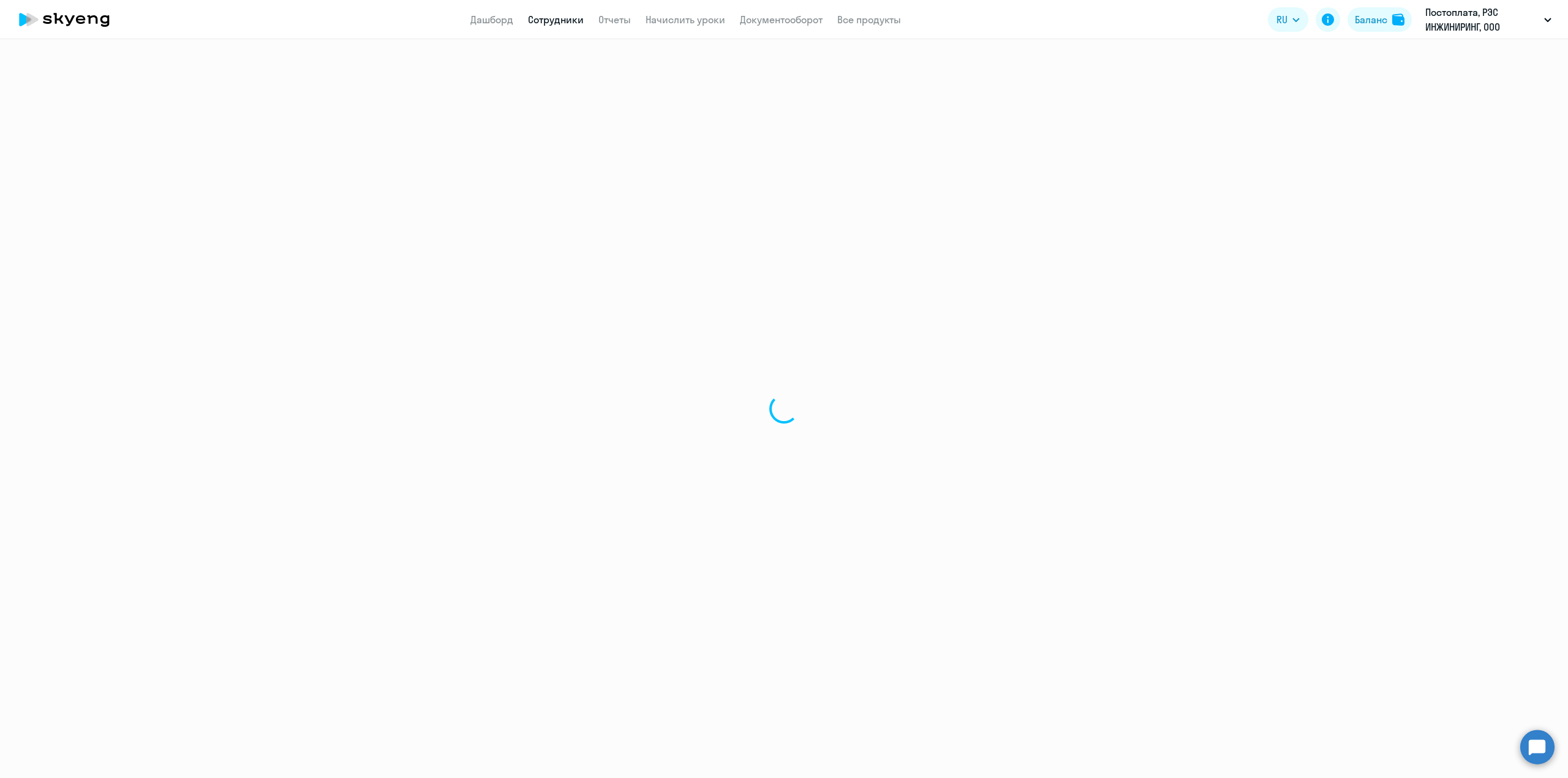
select select "english"
